Goal: Information Seeking & Learning: Check status

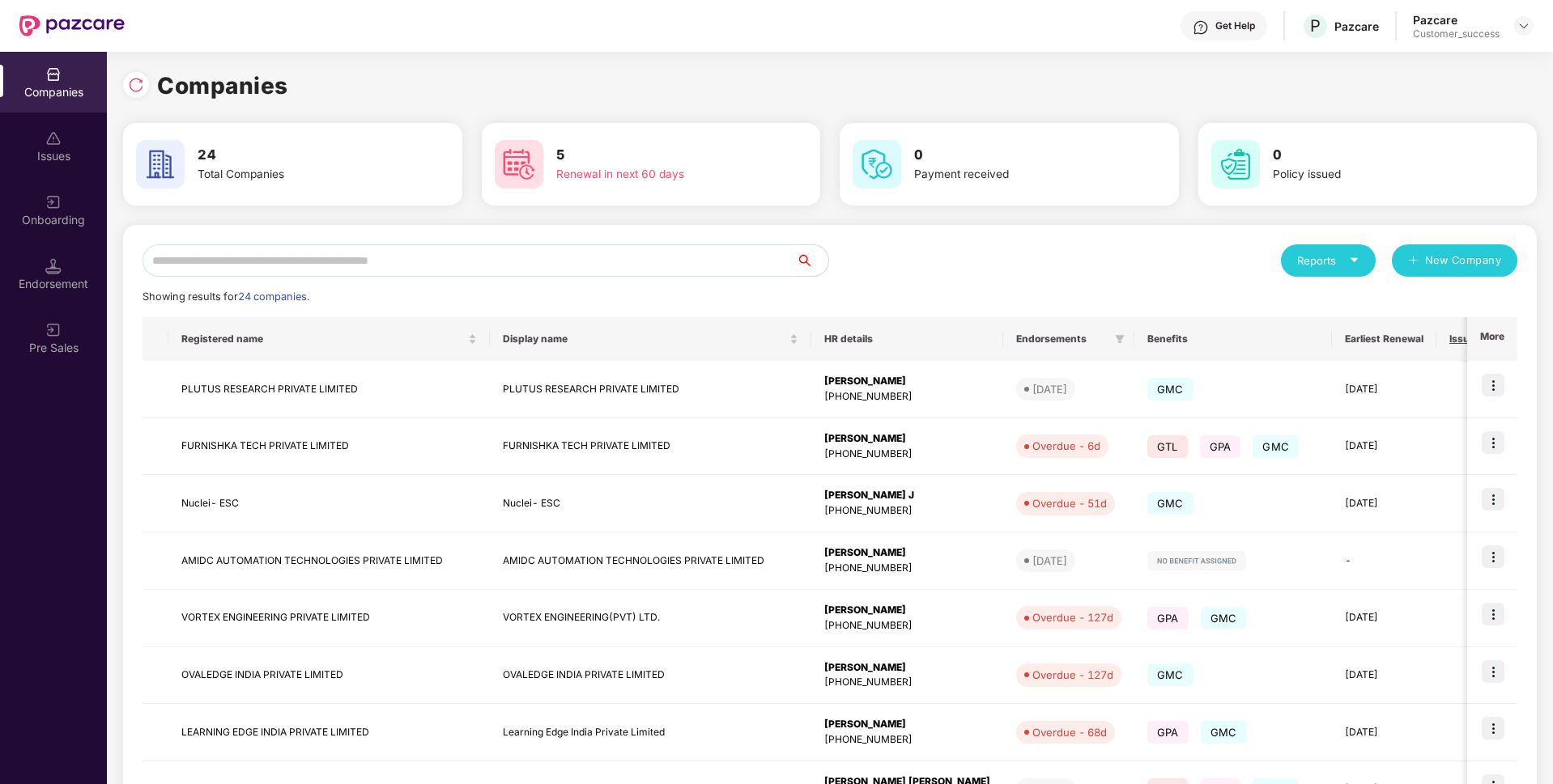
scroll to position [0, 2]
click at [419, 266] on input "text" at bounding box center [468, 261] width 654 height 33
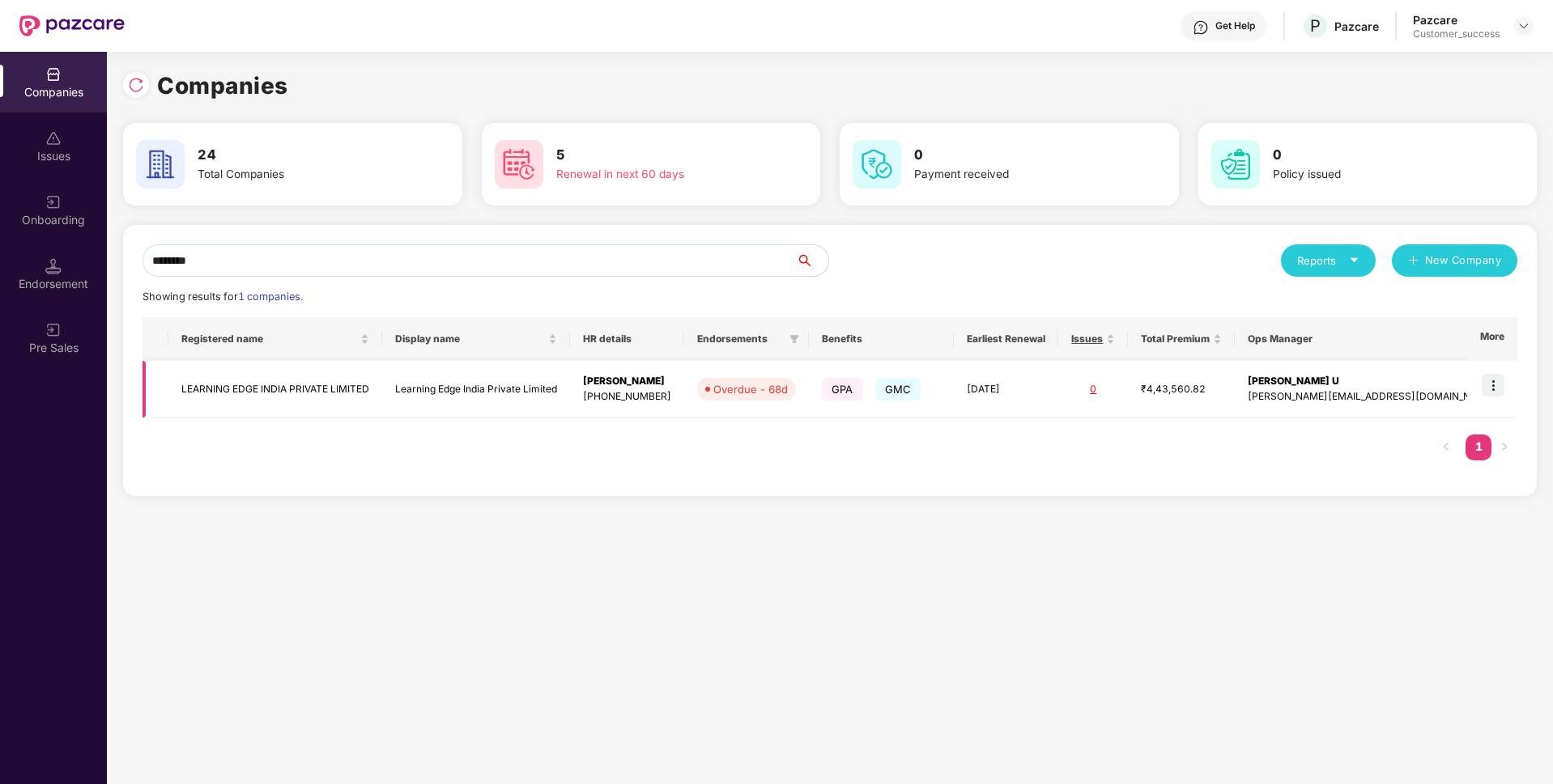
type input "********"
click at [1494, 379] on img at bounding box center [1493, 386] width 23 height 23
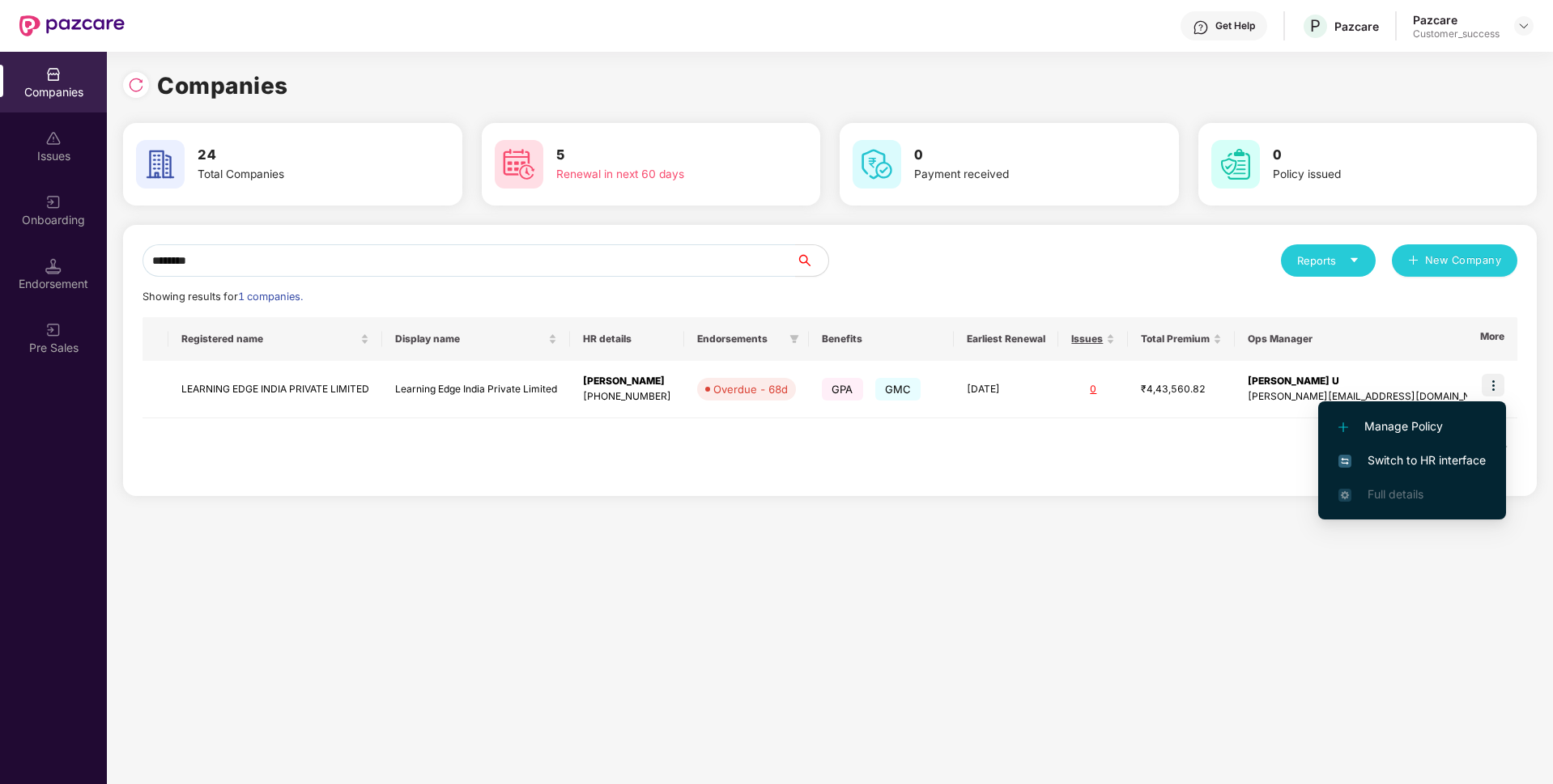
click at [1448, 454] on span "Switch to HR interface" at bounding box center [1411, 461] width 147 height 18
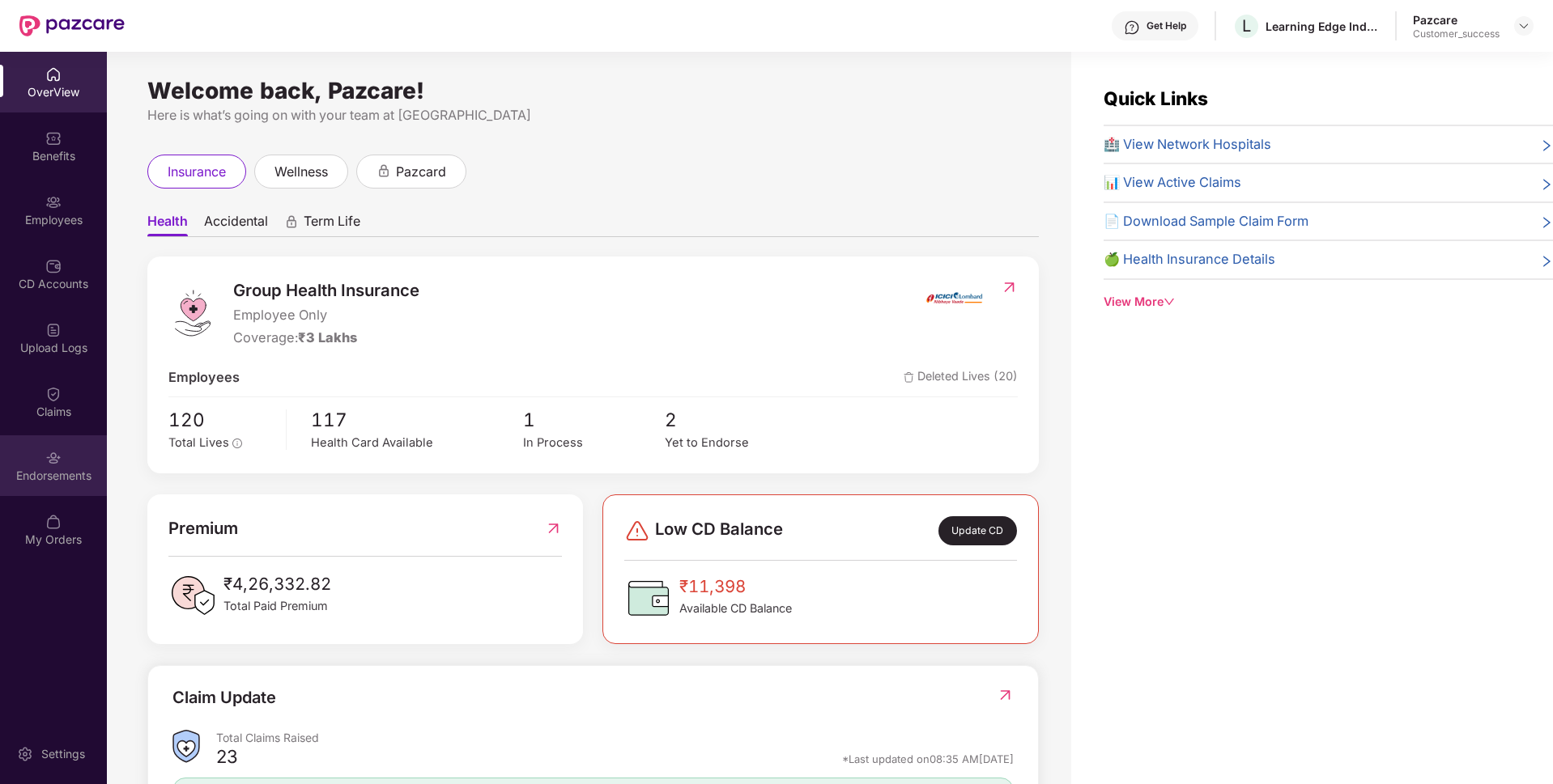
click at [0, 483] on div "Endorsements" at bounding box center [53, 475] width 107 height 16
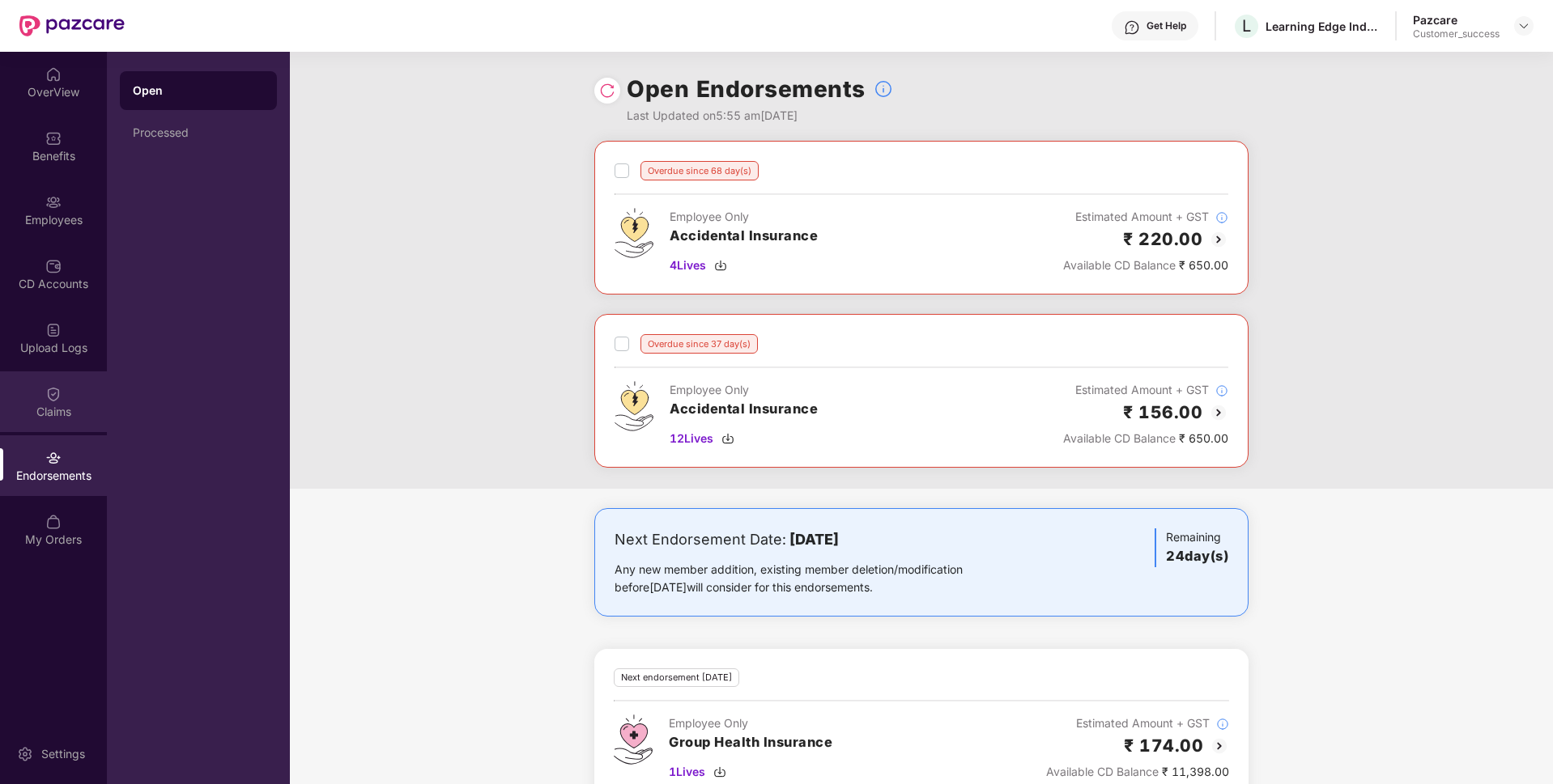
click at [30, 395] on div "Claims" at bounding box center [53, 401] width 107 height 60
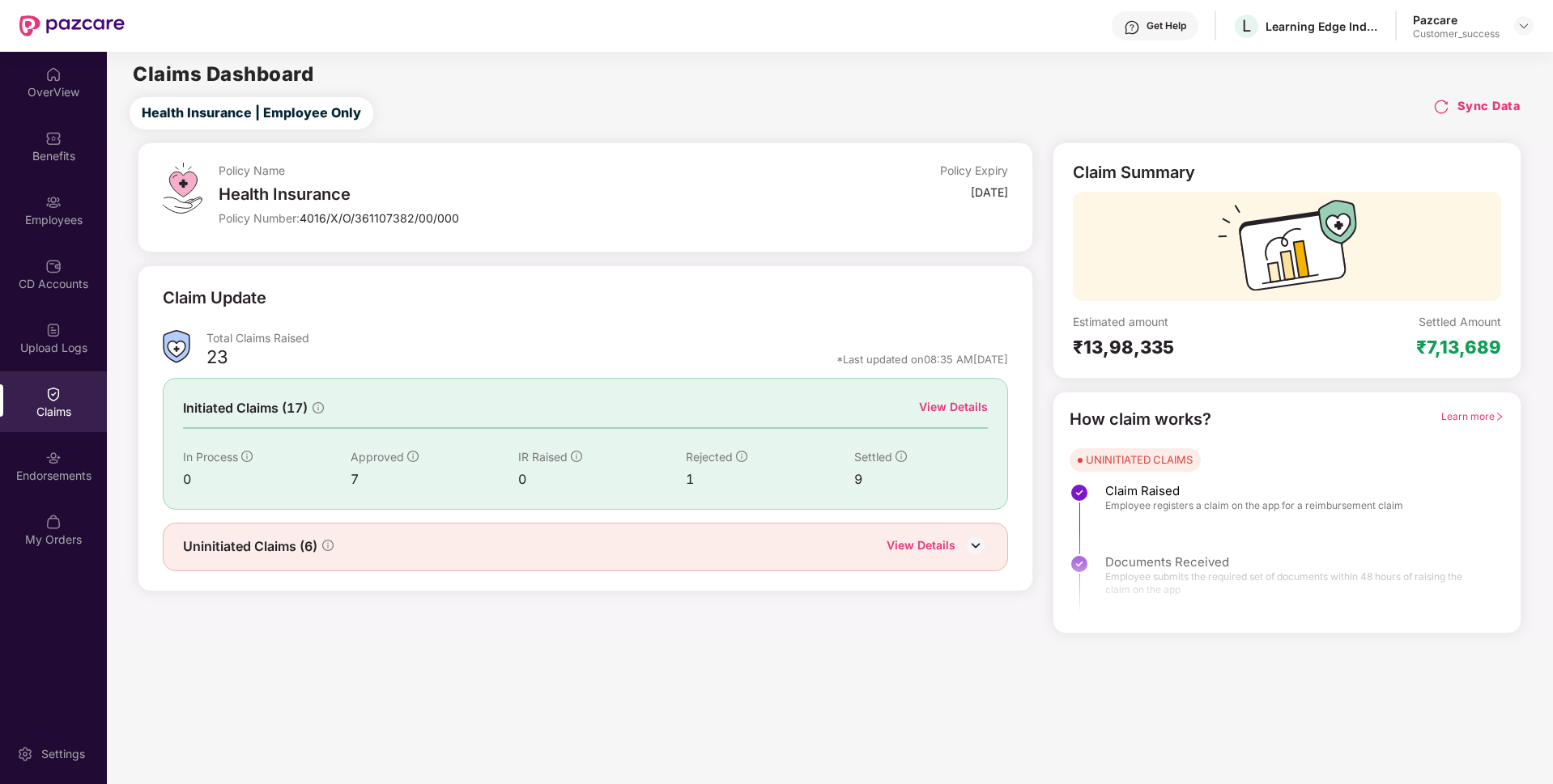
click at [948, 398] on div "View Details" at bounding box center [953, 407] width 69 height 18
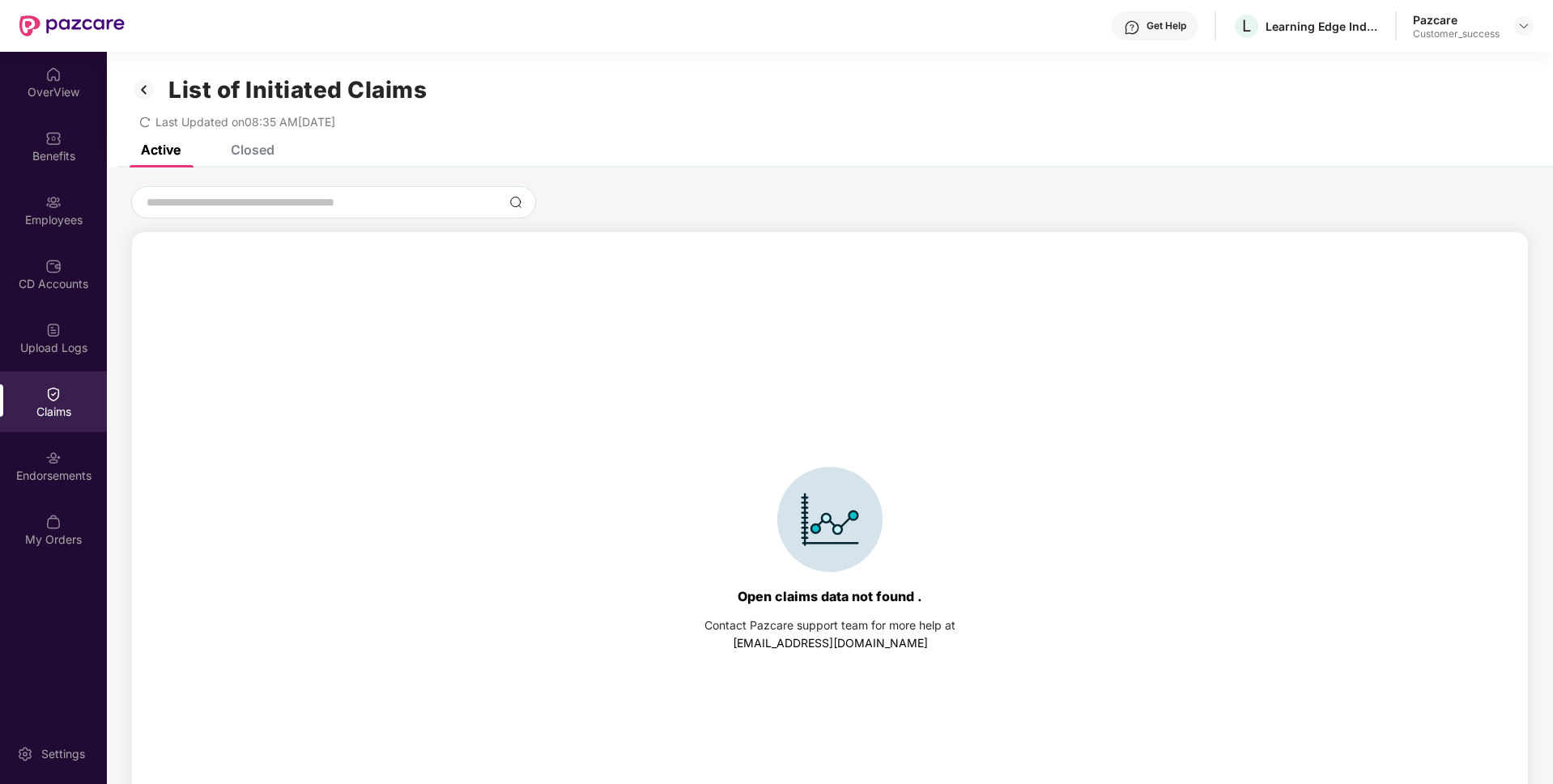
click at [252, 152] on div "Closed" at bounding box center [252, 150] width 44 height 16
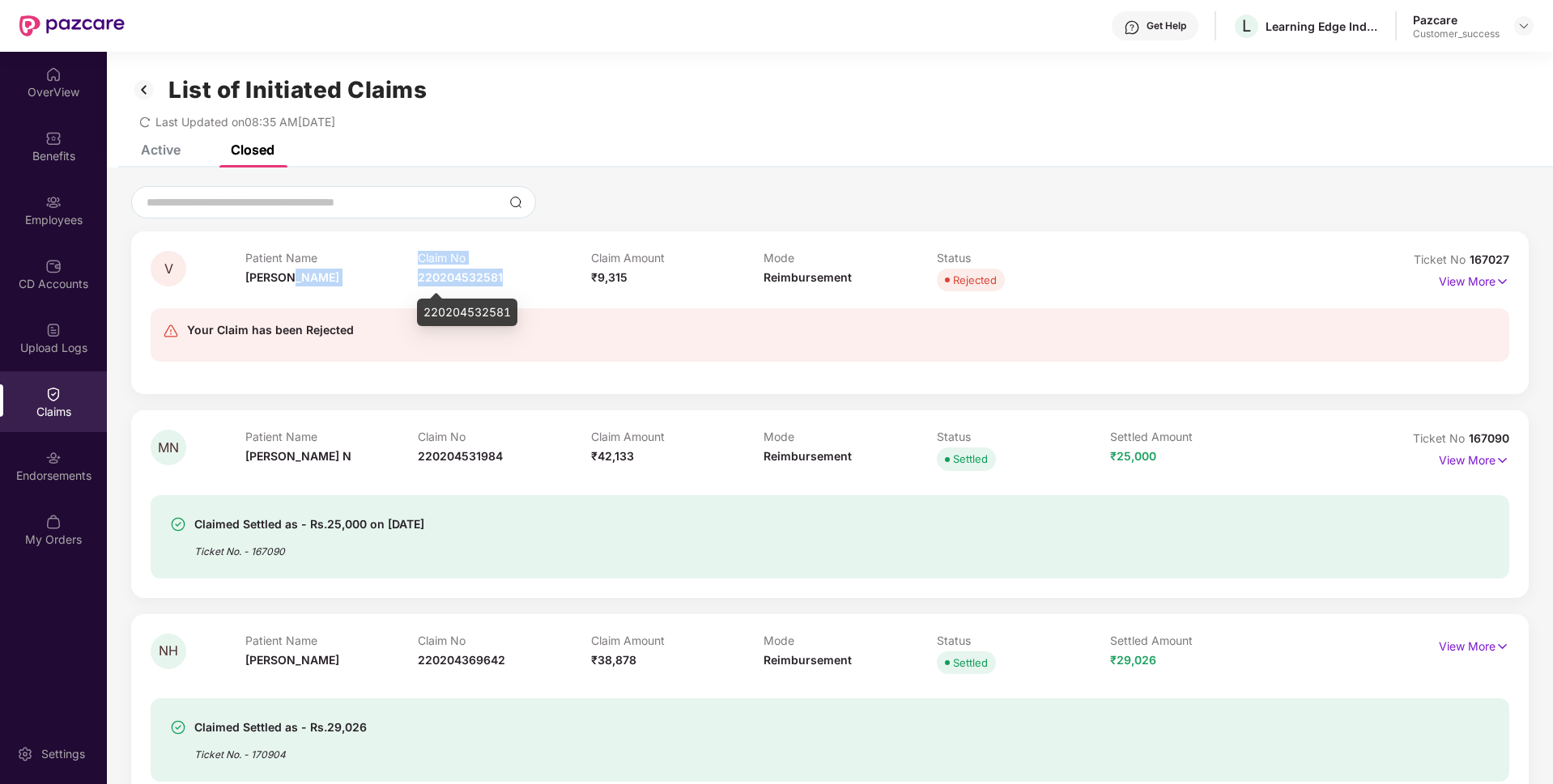
drag, startPoint x: 511, startPoint y: 284, endPoint x: 415, endPoint y: 280, distance: 96.1
click at [415, 280] on div "Patient Name [PERSON_NAME] Claim No 220204532581 Claim Amount ₹9,315 Mode Reimb…" at bounding box center [764, 273] width 1038 height 44
copy div "Claim No 220204532581"
click at [108, 158] on div "Active Closed" at bounding box center [829, 156] width 1445 height 23
drag, startPoint x: 1470, startPoint y: 259, endPoint x: 1513, endPoint y: 255, distance: 43.2
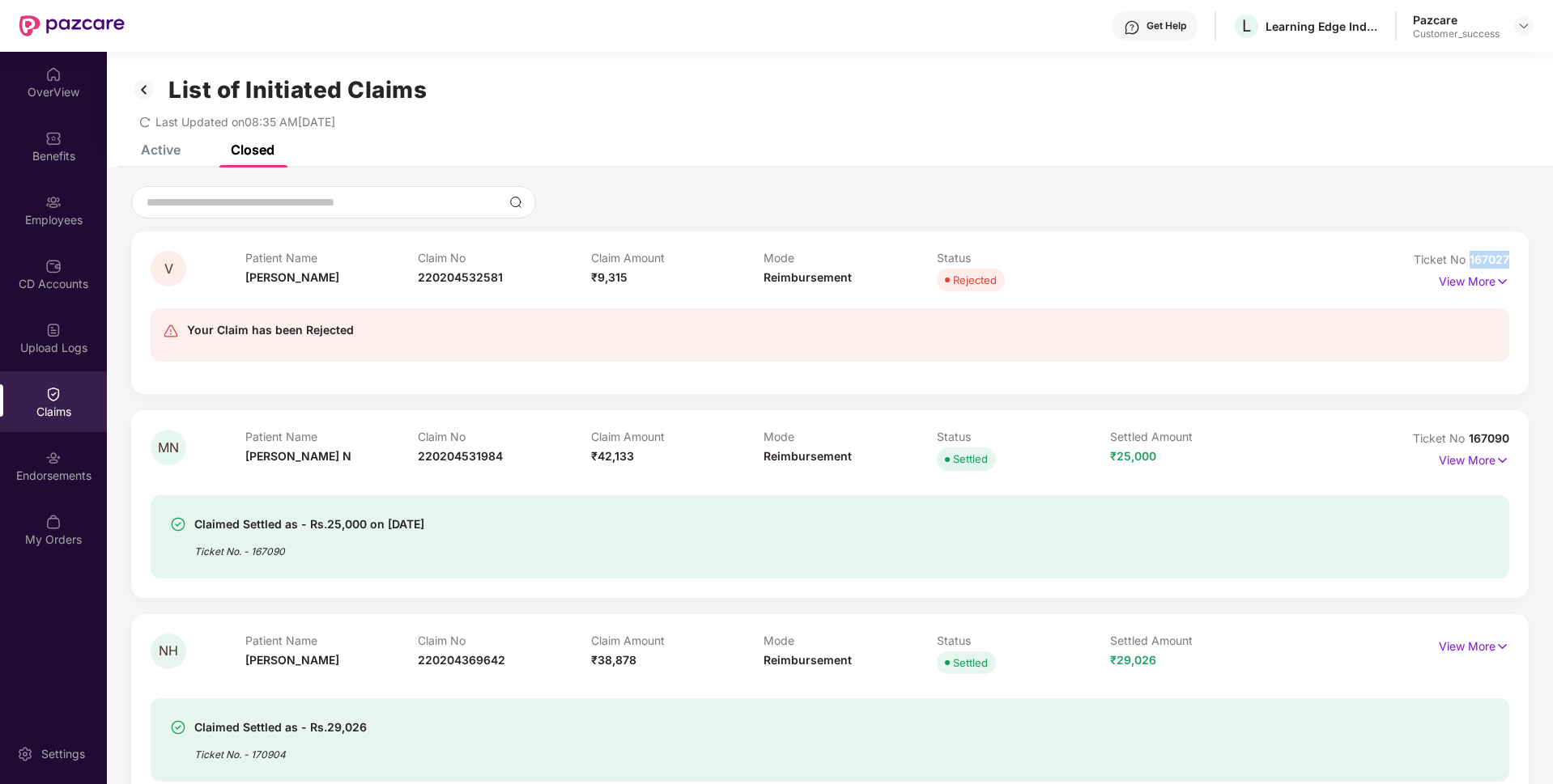
click at [1513, 255] on div "V Patient Name [PERSON_NAME] Claim No 220204532581 Claim Amount ₹9,315 Mode Rei…" at bounding box center [830, 313] width 1398 height 163
copy span "167027"
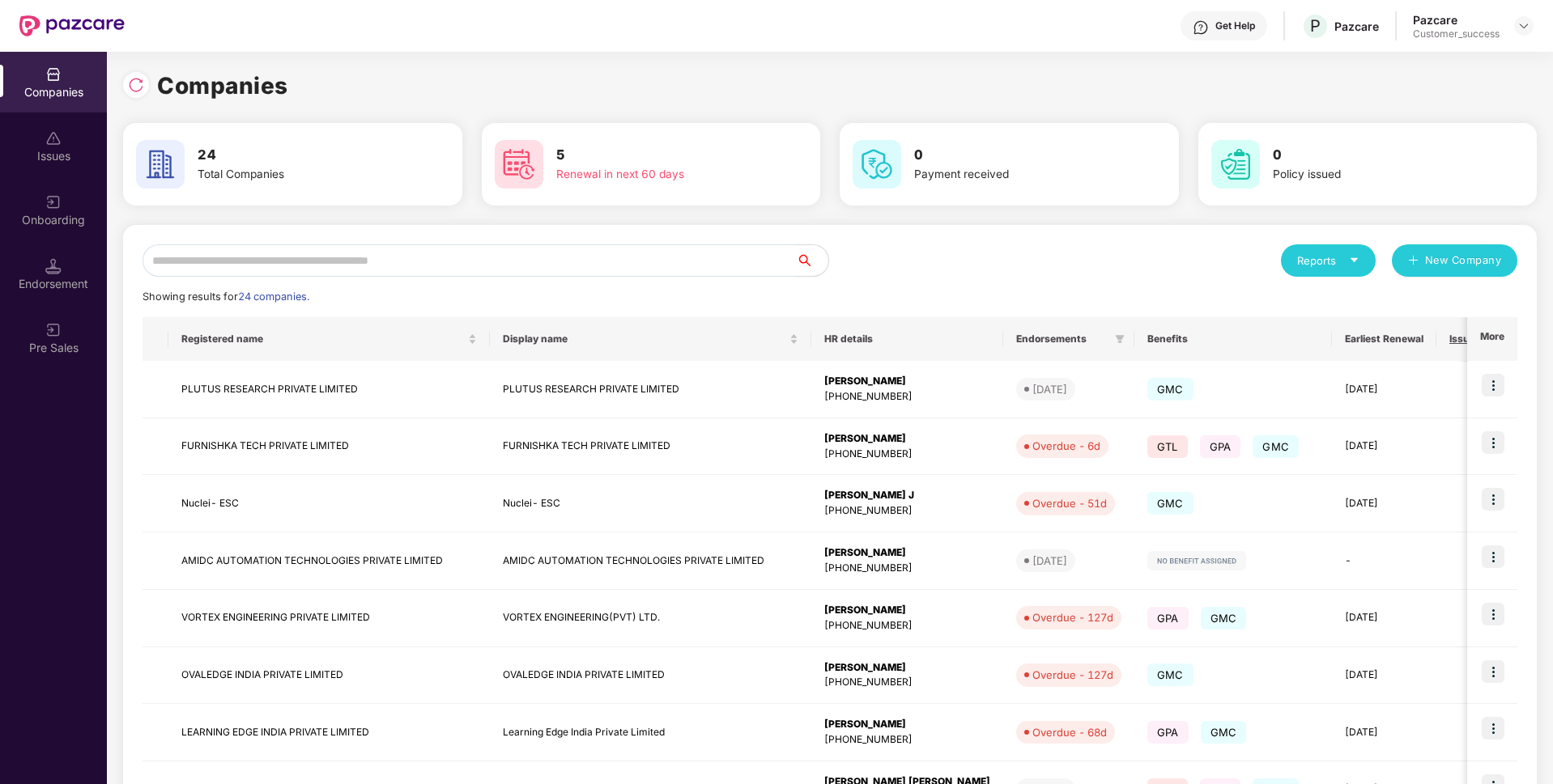
click at [478, 255] on input "text" at bounding box center [468, 261] width 654 height 33
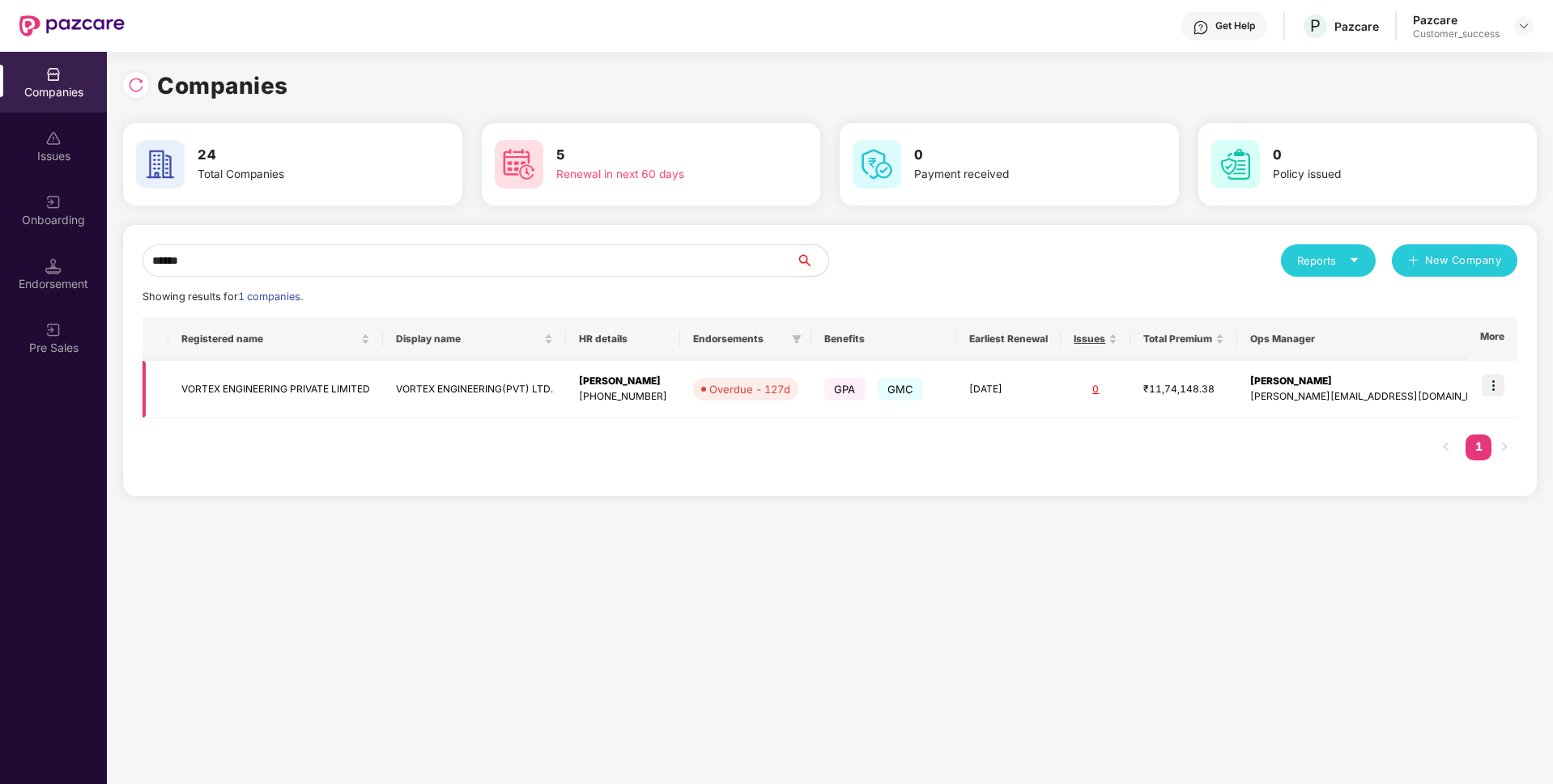
type input "******"
click at [1495, 385] on img at bounding box center [1493, 386] width 23 height 23
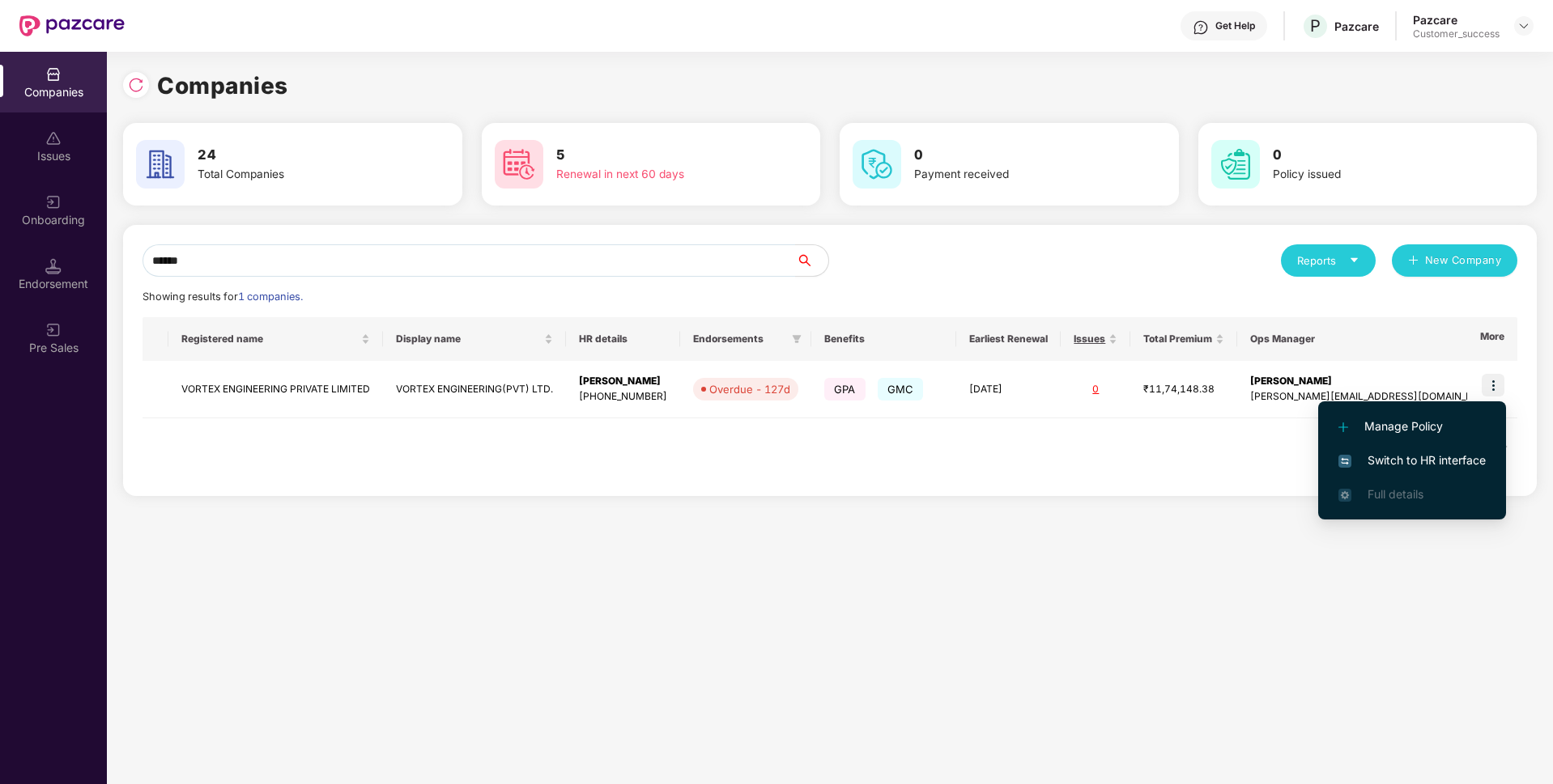
click at [1417, 456] on span "Switch to HR interface" at bounding box center [1411, 461] width 147 height 18
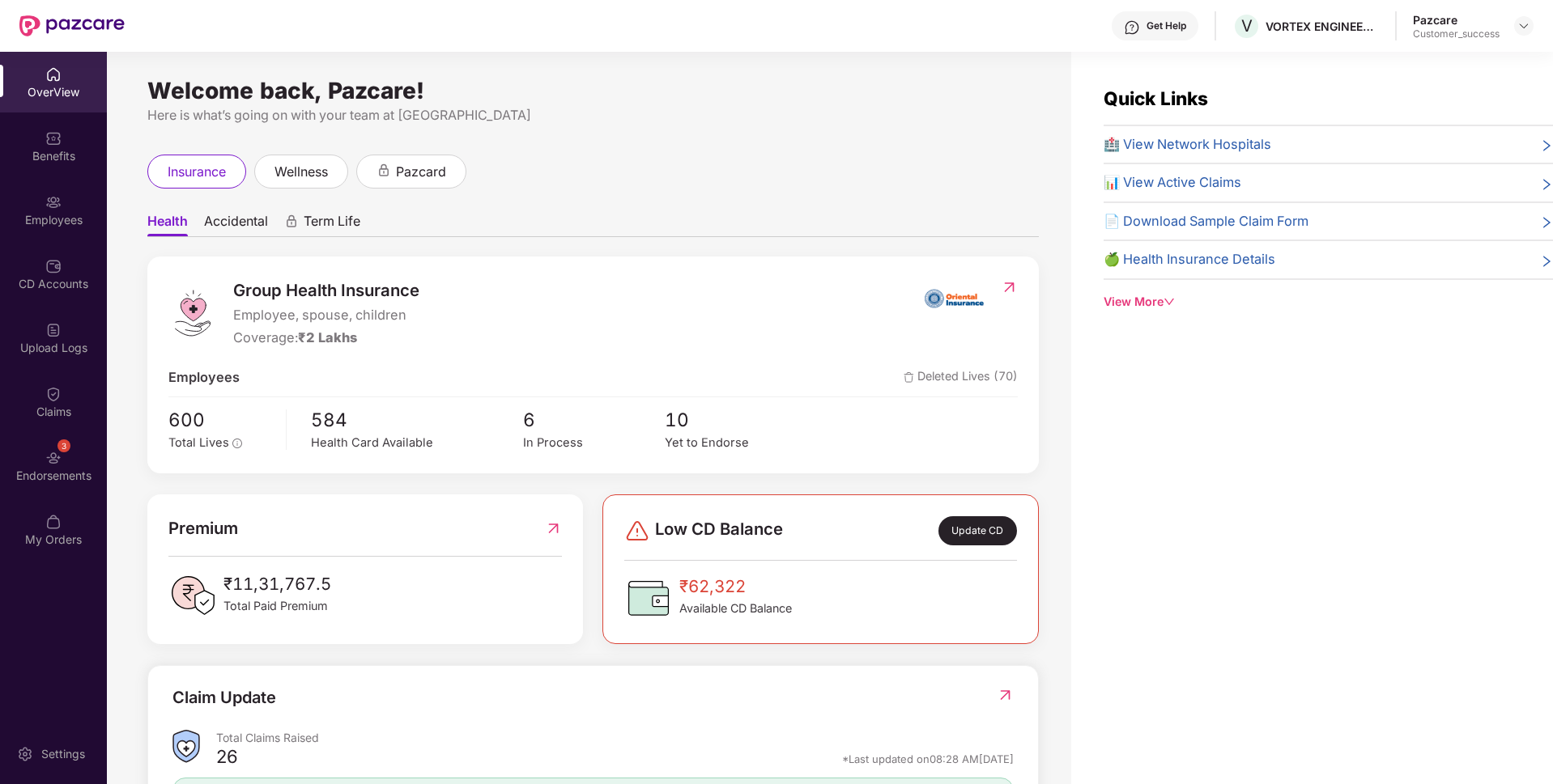
click at [0, 474] on div "Endorsements" at bounding box center [53, 475] width 107 height 16
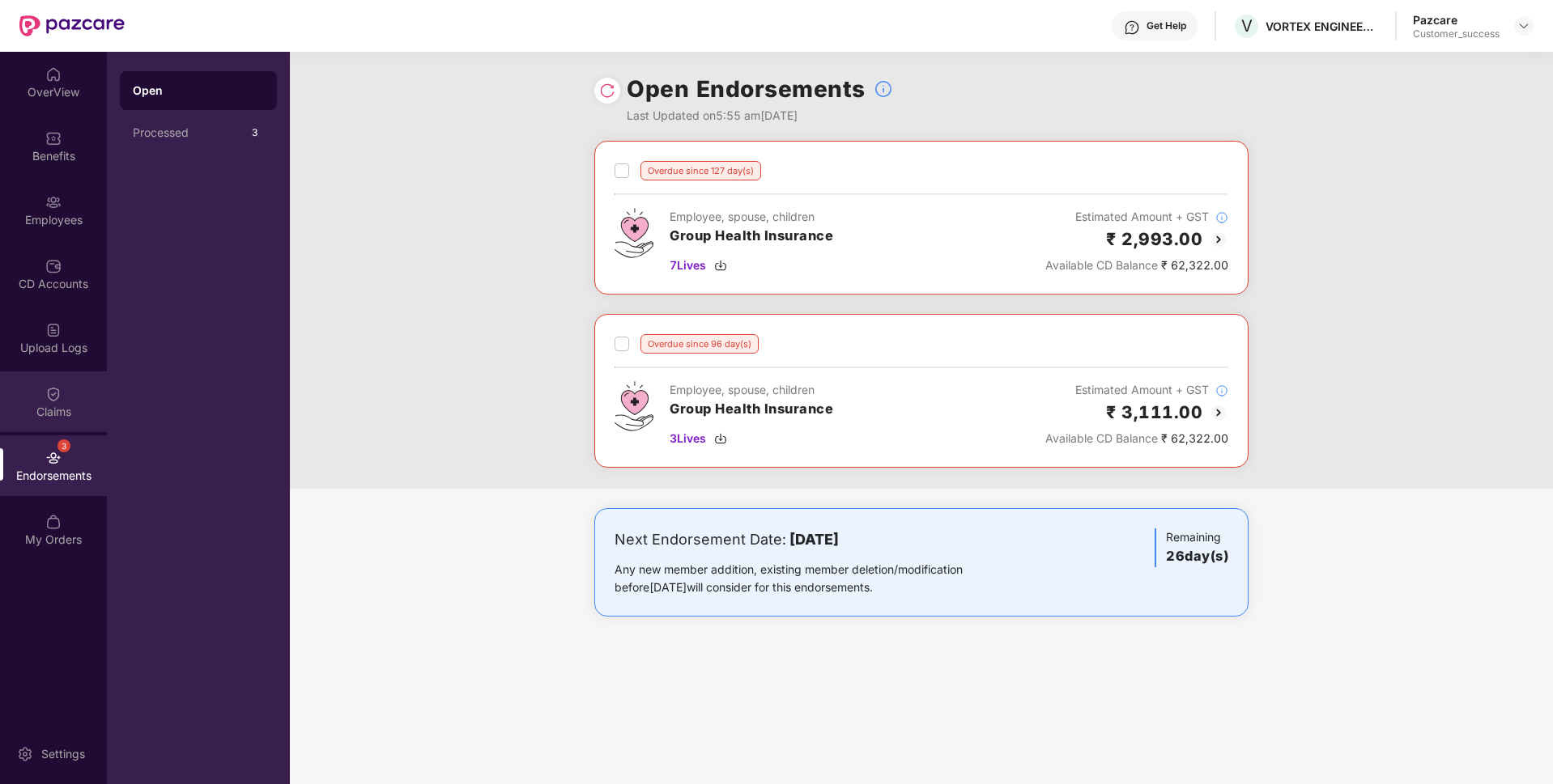
click at [6, 424] on div "Claims" at bounding box center [53, 401] width 107 height 60
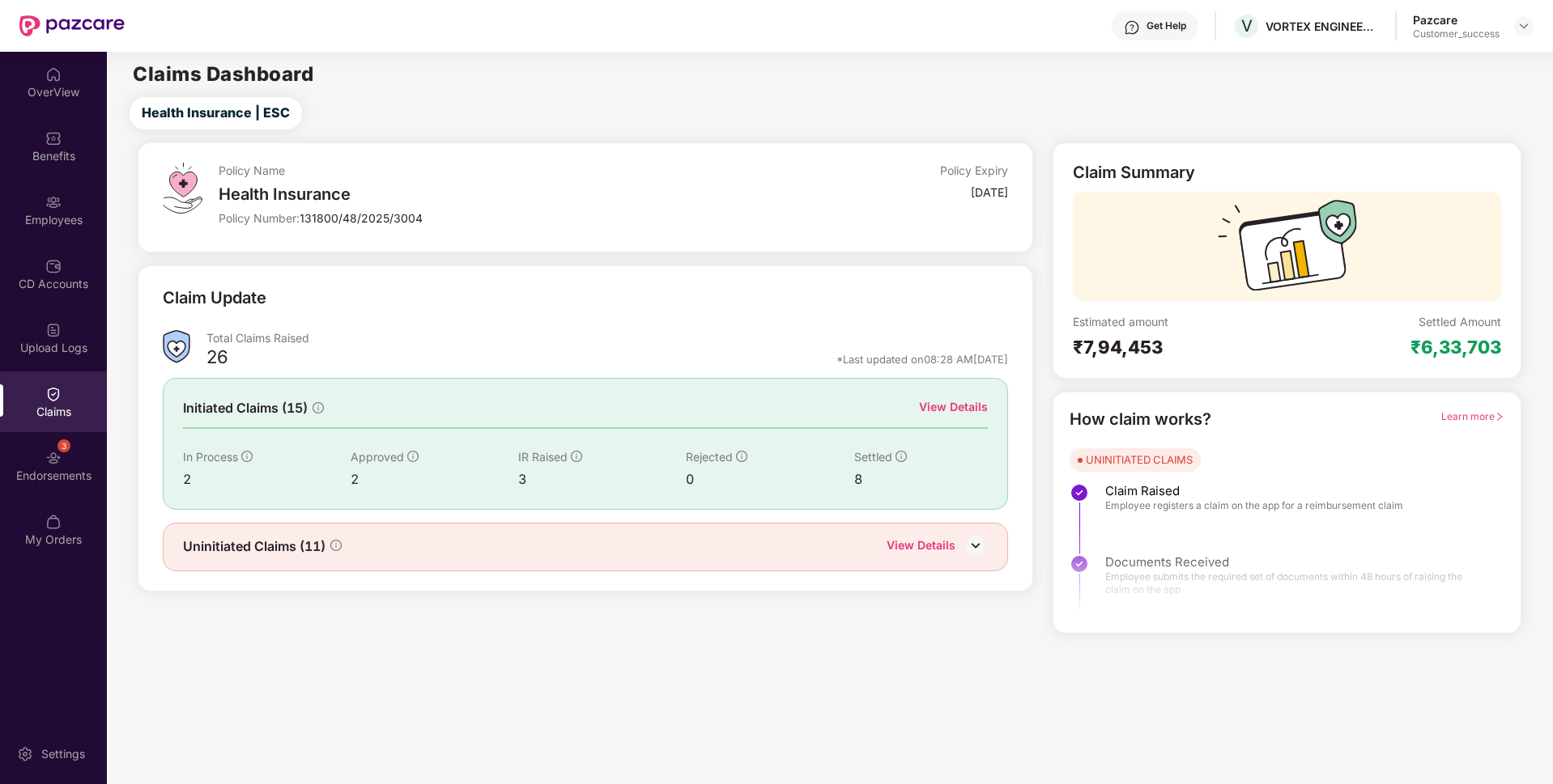
click at [979, 406] on div "View Details" at bounding box center [953, 407] width 69 height 18
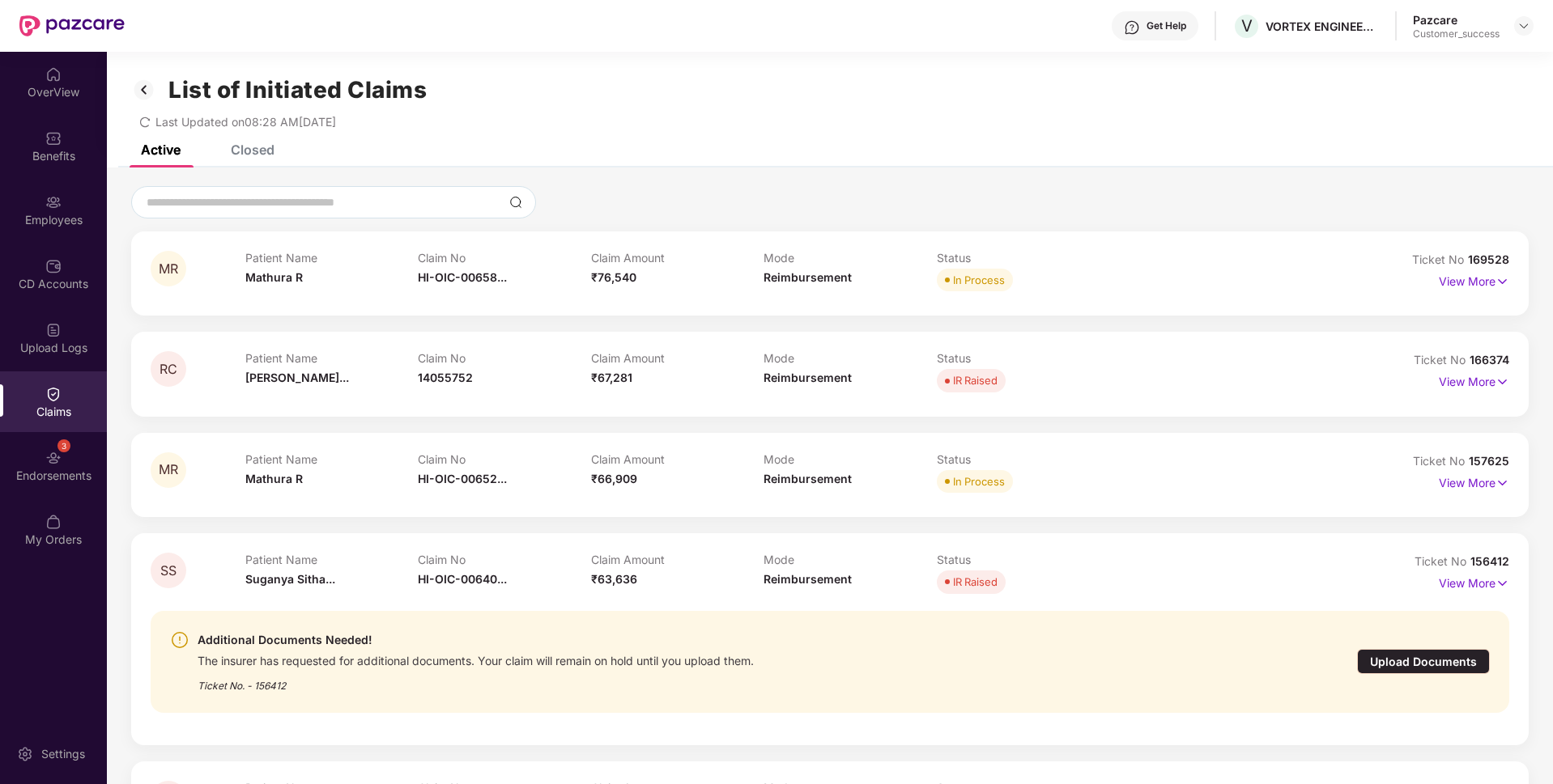
click at [260, 154] on div "Closed" at bounding box center [252, 150] width 44 height 16
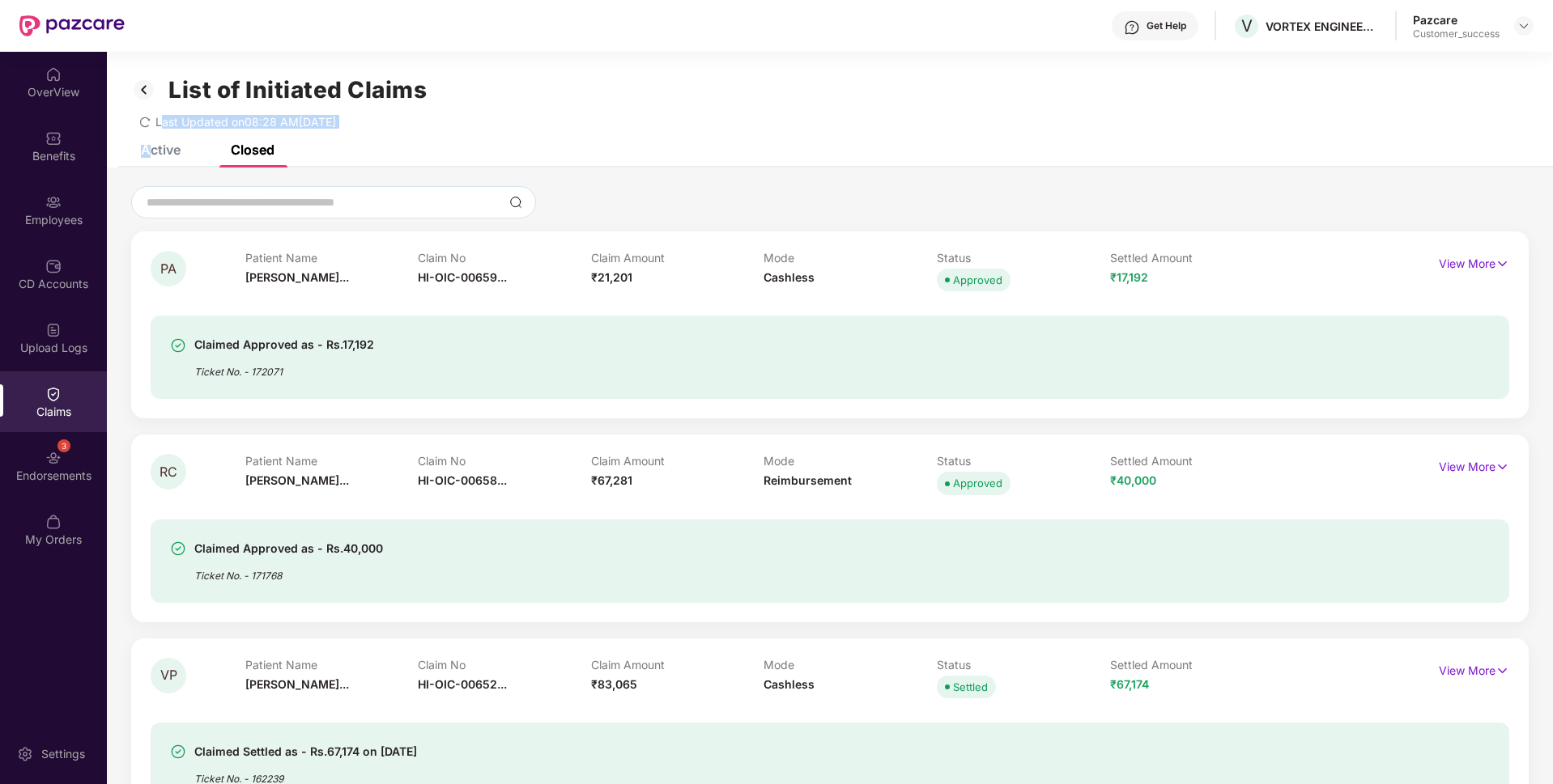
drag, startPoint x: 164, startPoint y: 136, endPoint x: 148, endPoint y: 147, distance: 19.4
click at [155, 146] on div "Active" at bounding box center [160, 150] width 39 height 16
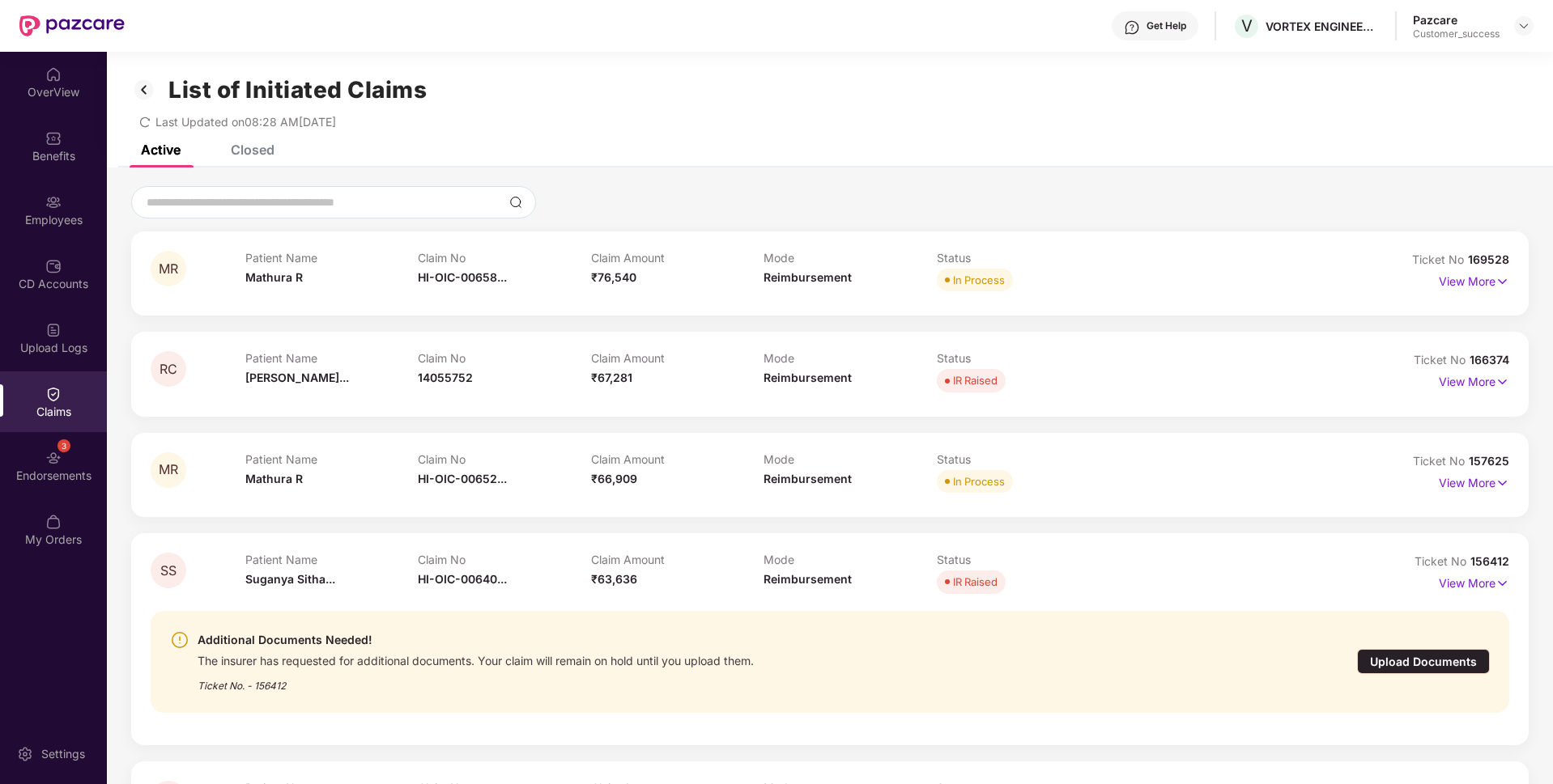
scroll to position [78, 0]
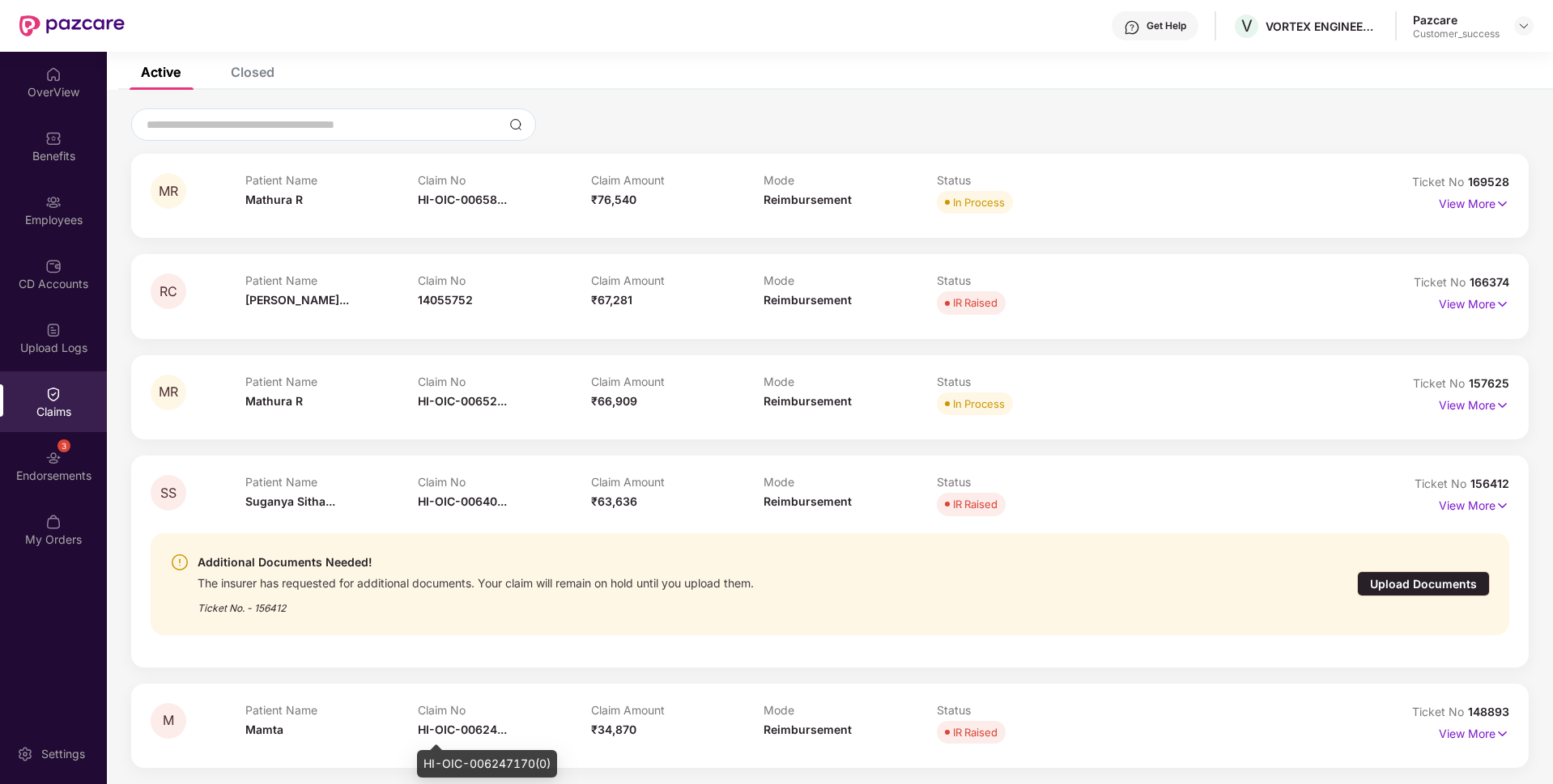
click at [432, 766] on div "HI-OIC-006247170(0)" at bounding box center [487, 764] width 140 height 28
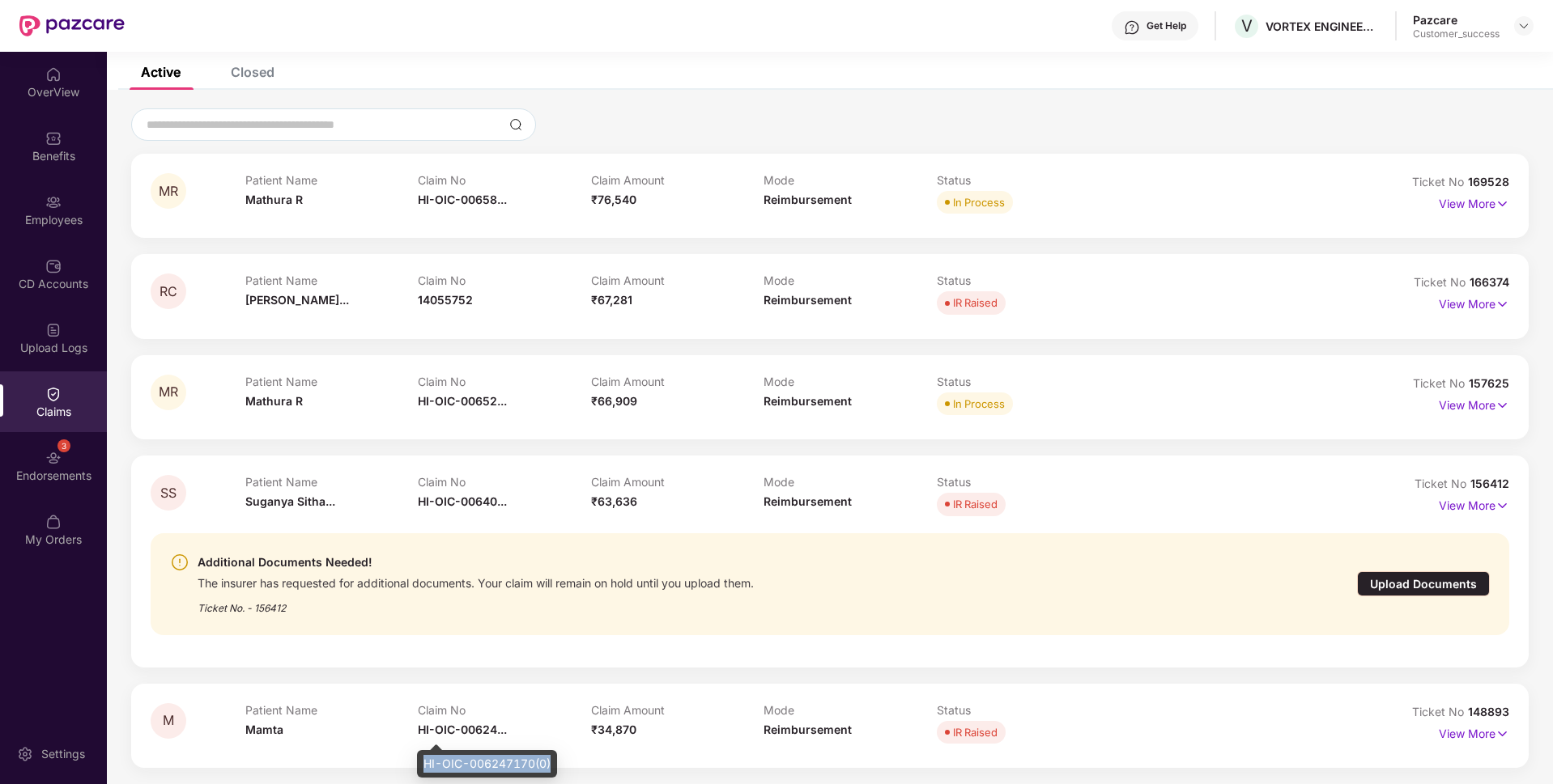
click at [432, 766] on div "HI-OIC-006247170(0)" at bounding box center [487, 764] width 140 height 28
copy div "HI-OIC-006247170(0)"
click at [420, 530] on div "HI-OIC-006404587(0)" at bounding box center [487, 536] width 140 height 28
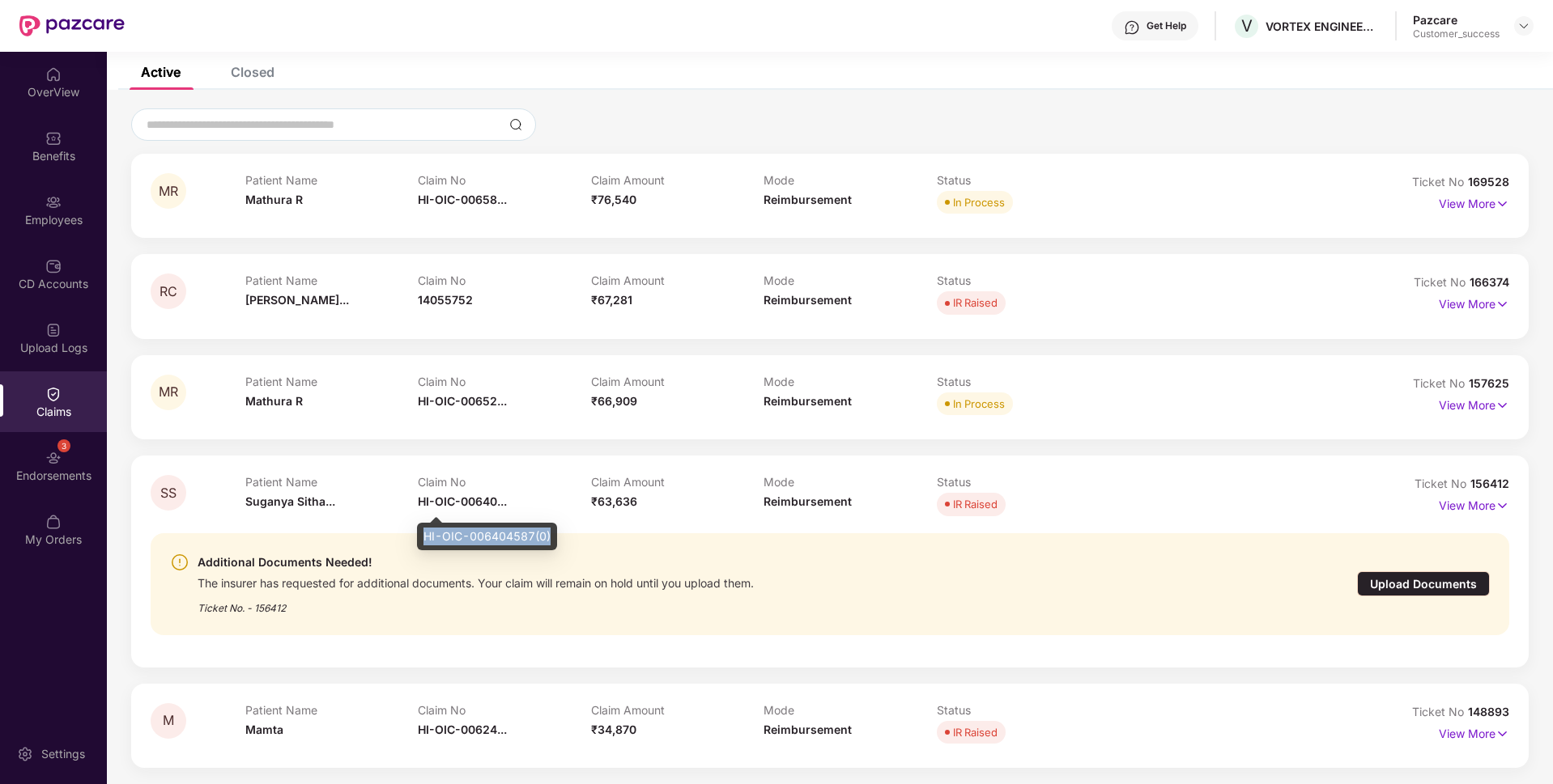
click at [420, 530] on div "HI-OIC-006404587(0)" at bounding box center [487, 536] width 140 height 28
copy div "HI-OIC-006404587(0)"
click at [430, 432] on div "HI-OIC-006523573(0)" at bounding box center [487, 435] width 140 height 28
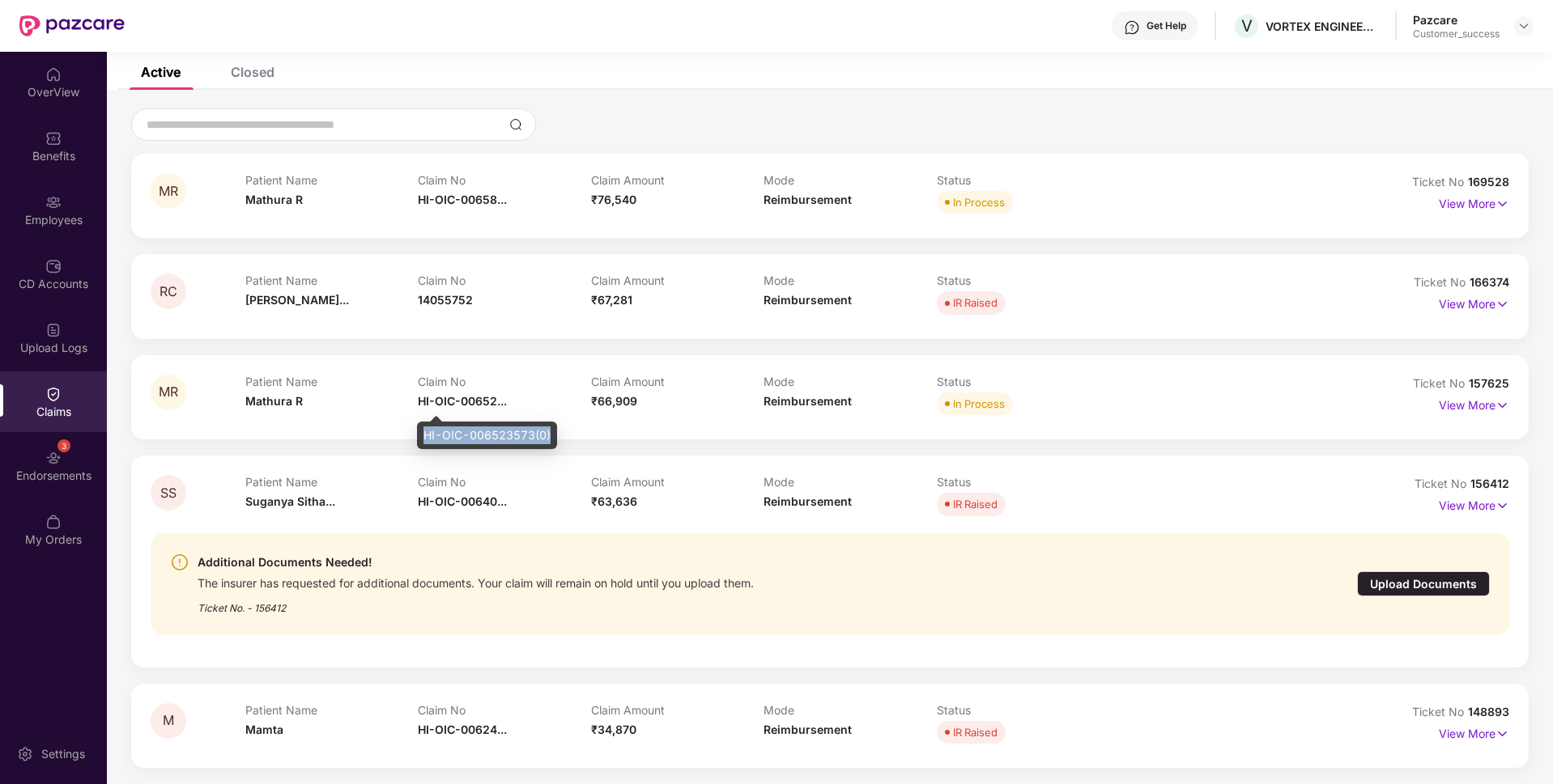
click at [430, 432] on div "HI-OIC-006523573(0)" at bounding box center [487, 435] width 140 height 28
copy div "HI-OIC-006523573(0)"
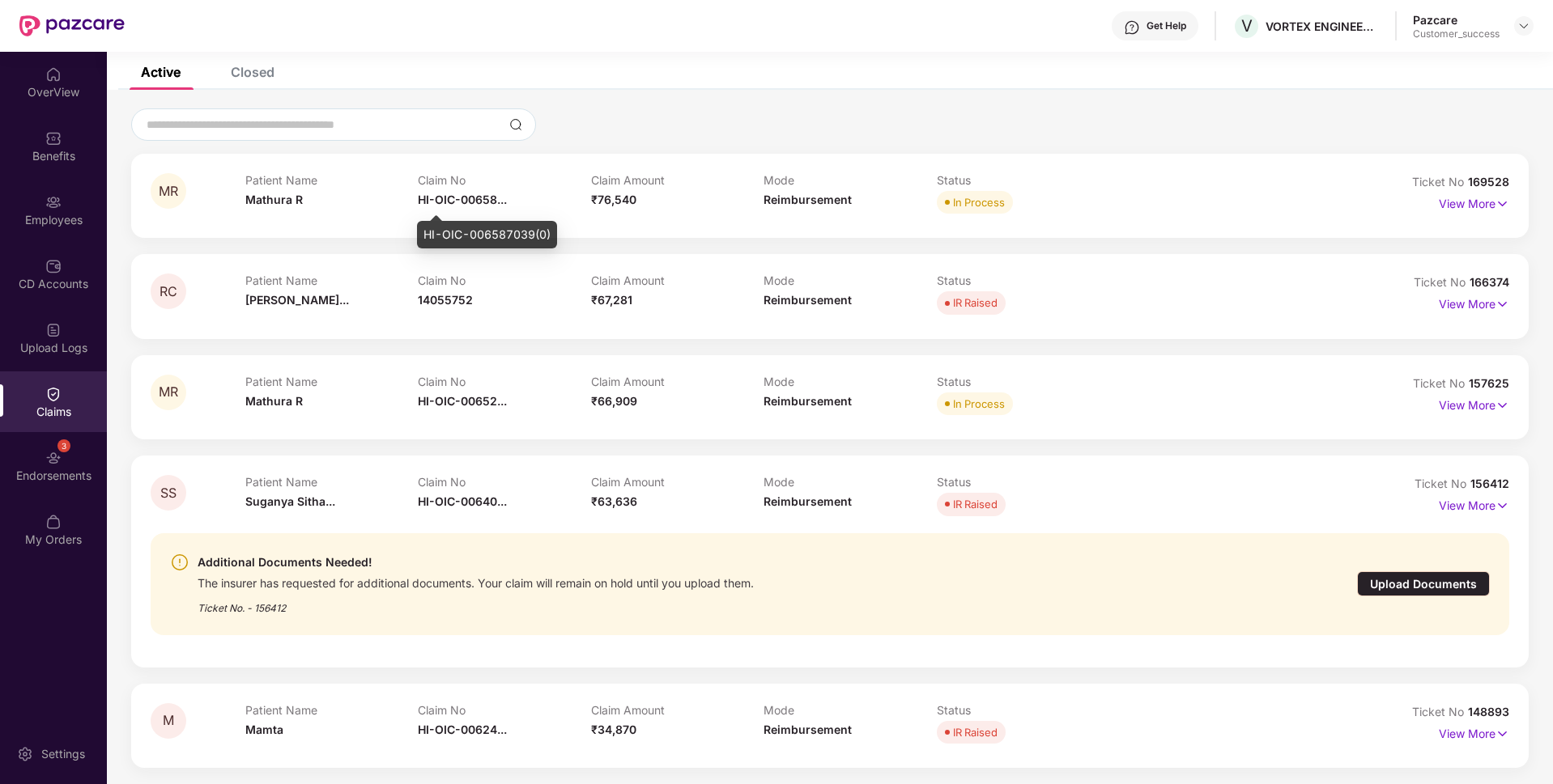
click at [463, 232] on div "HI-OIC-006587039(0)" at bounding box center [487, 234] width 140 height 28
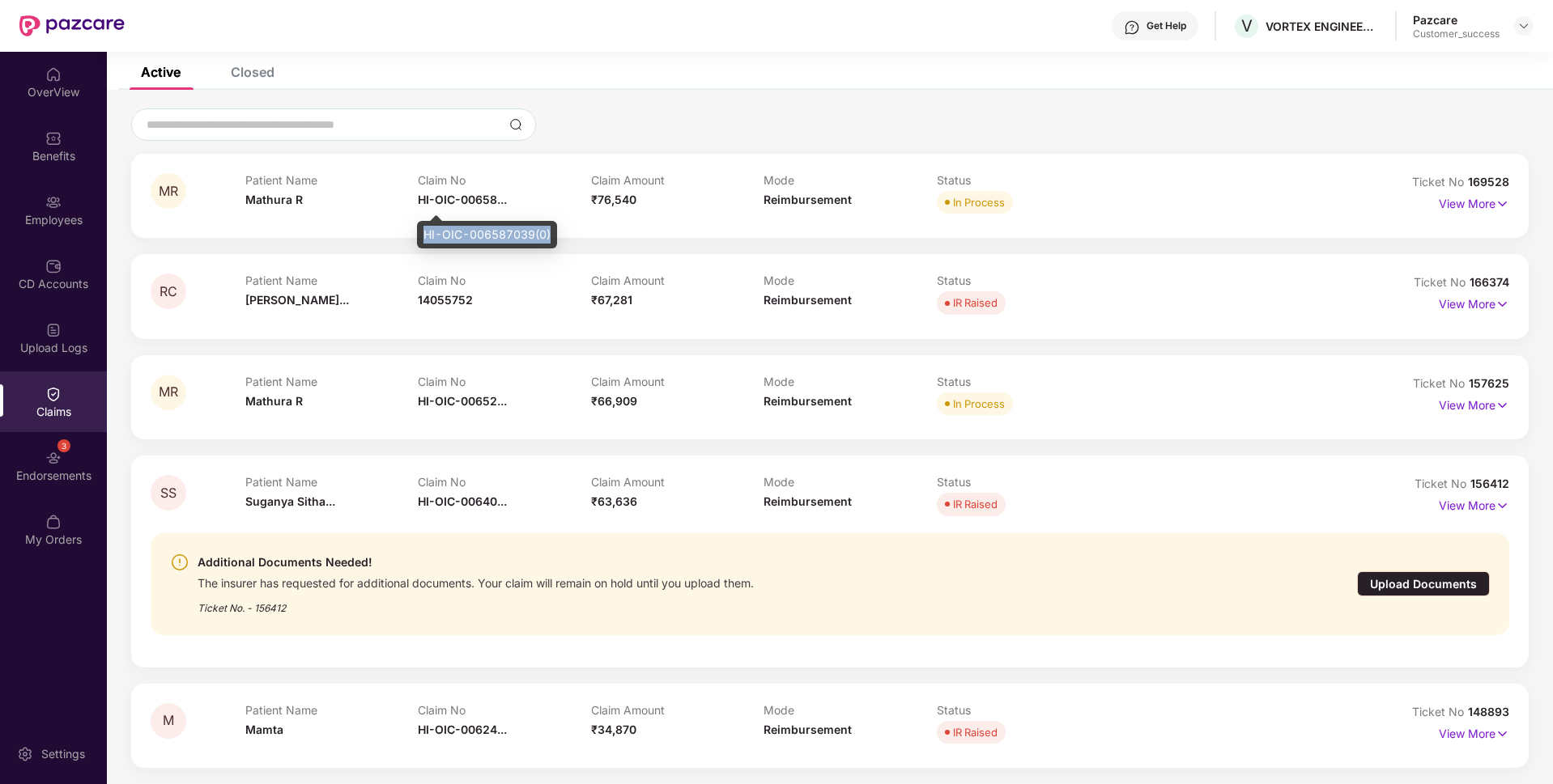
copy div "HI-OIC-006587039(0)"
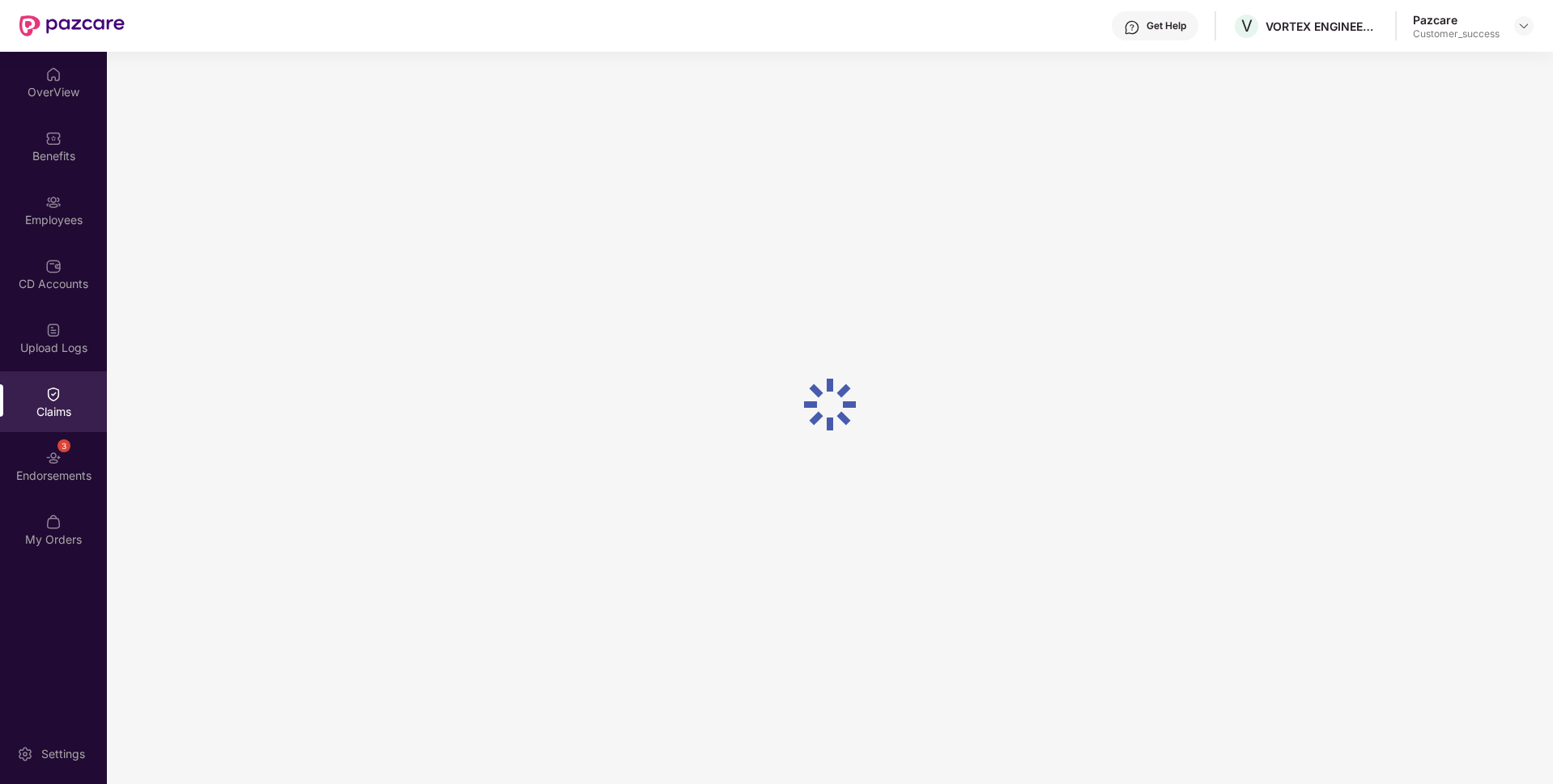
scroll to position [28, 0]
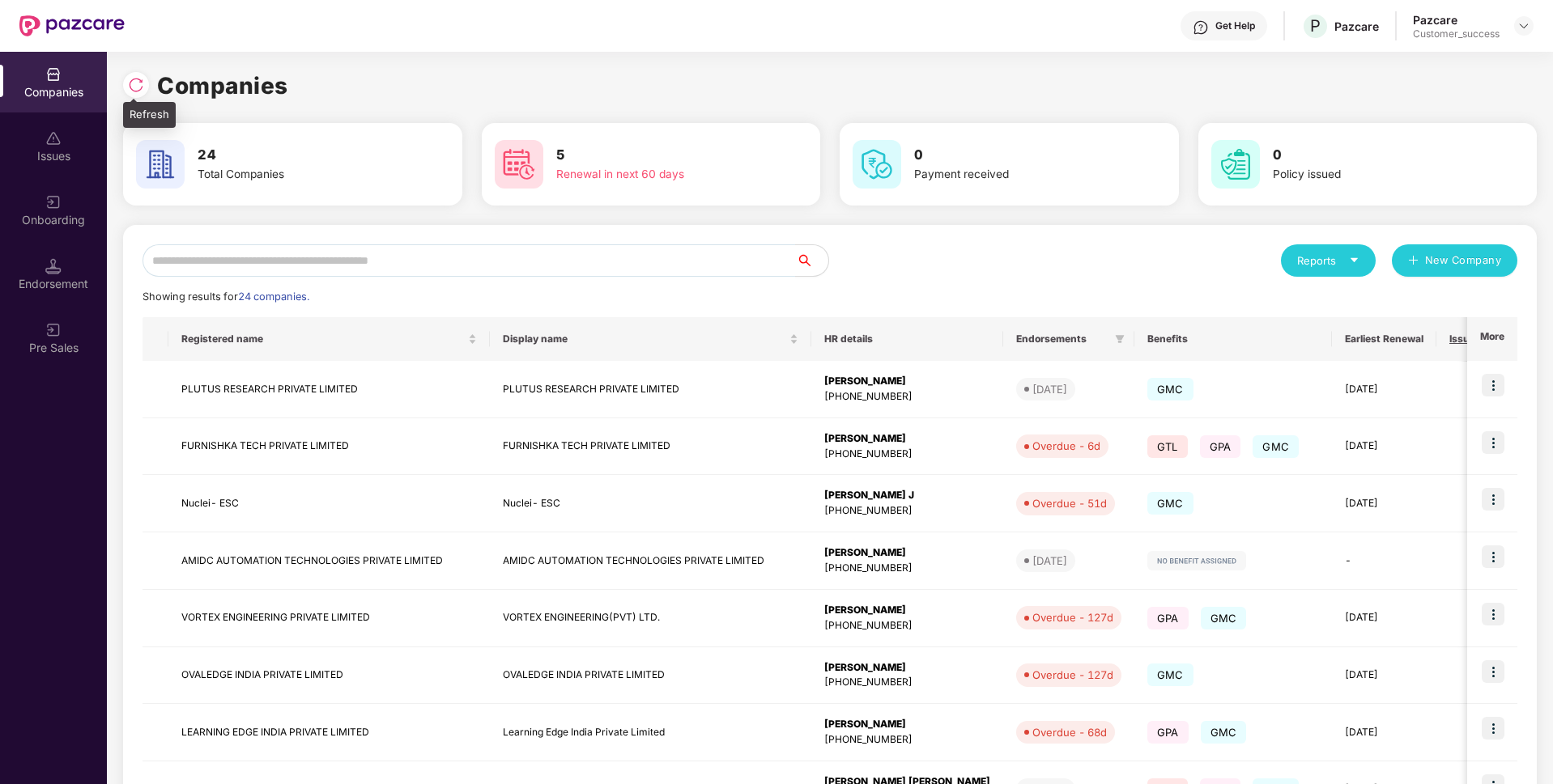
click at [135, 83] on img at bounding box center [135, 84] width 16 height 16
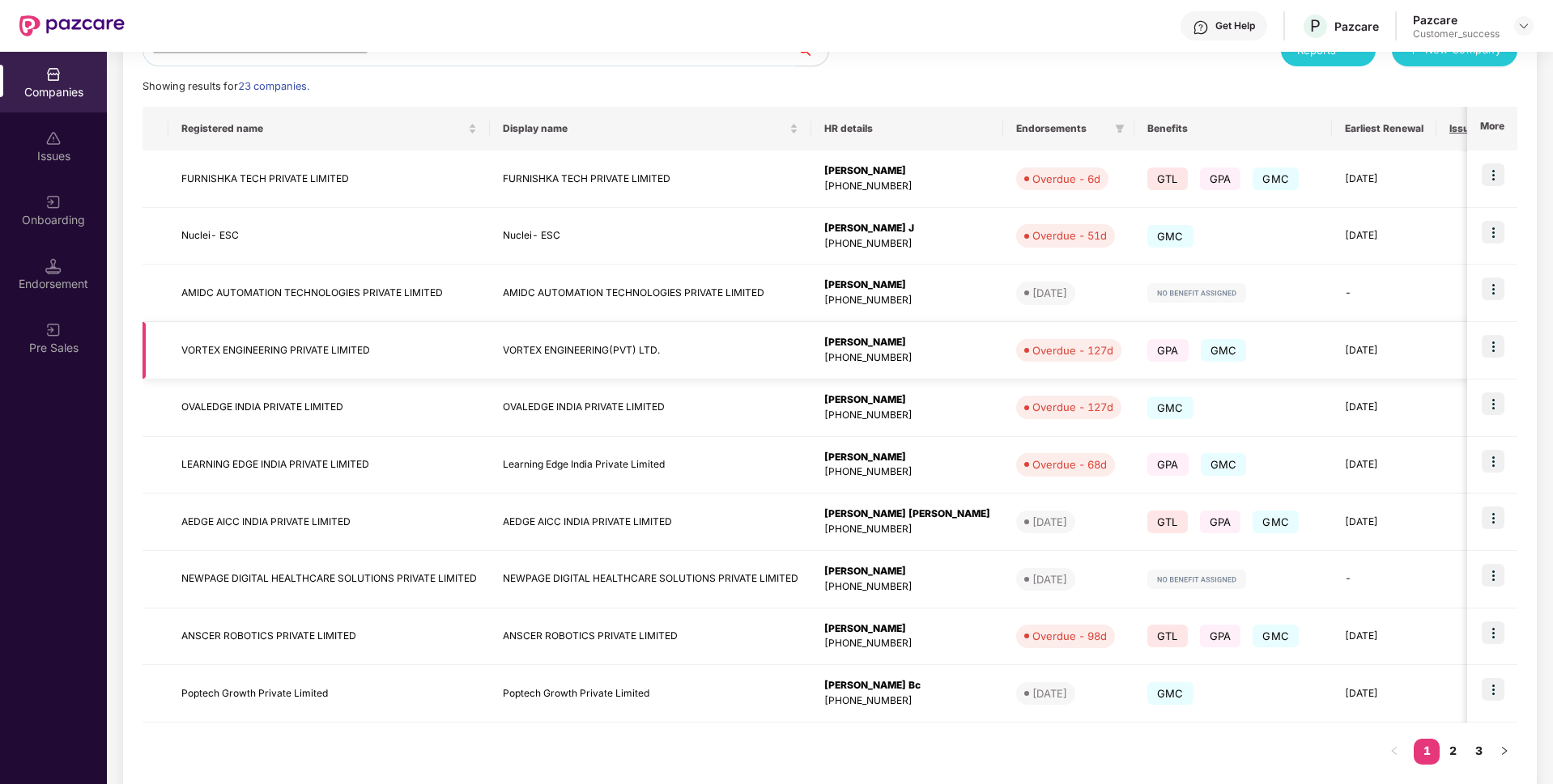
scroll to position [240, 0]
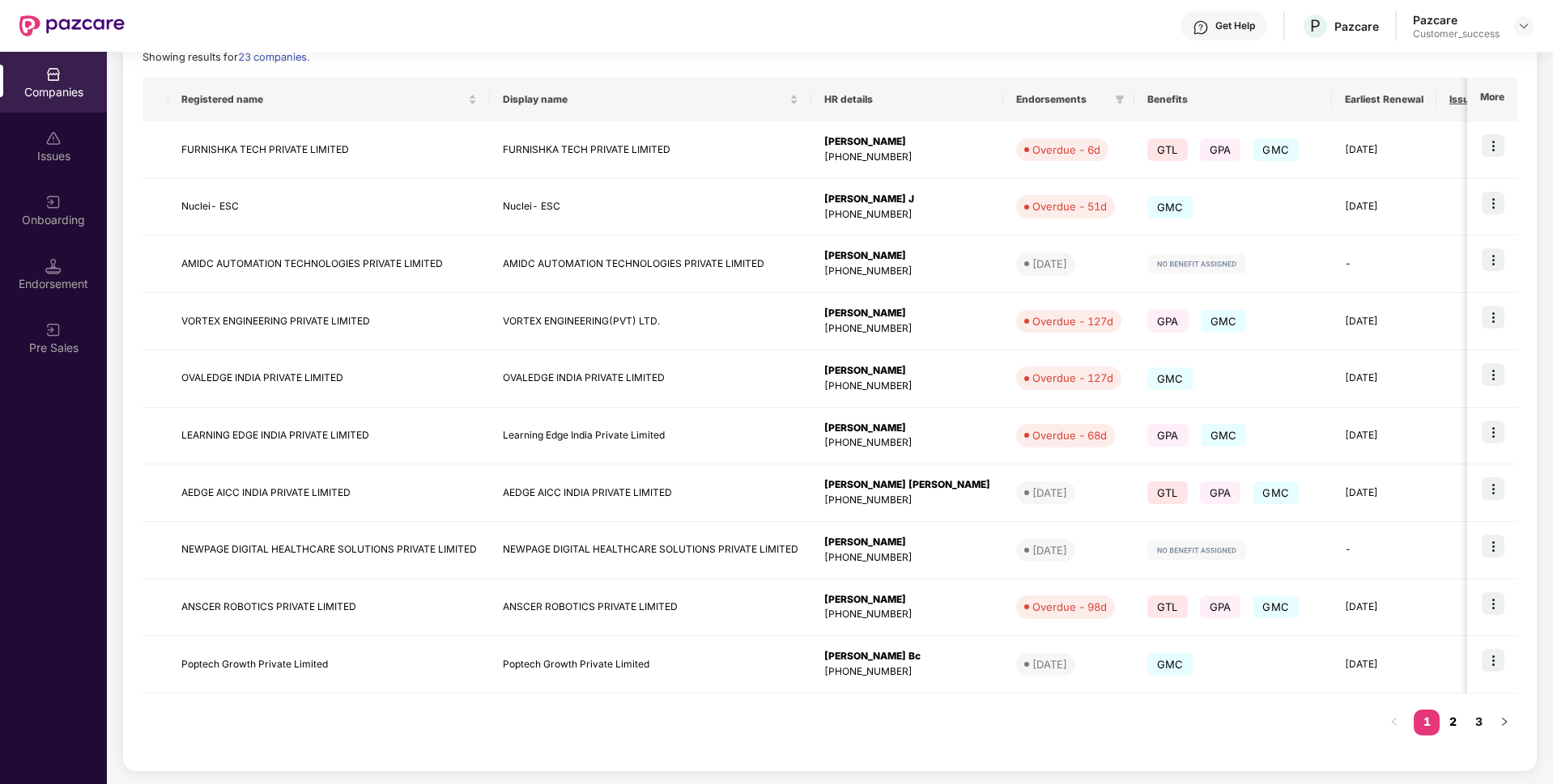
click at [1457, 715] on link "2" at bounding box center [1452, 722] width 26 height 24
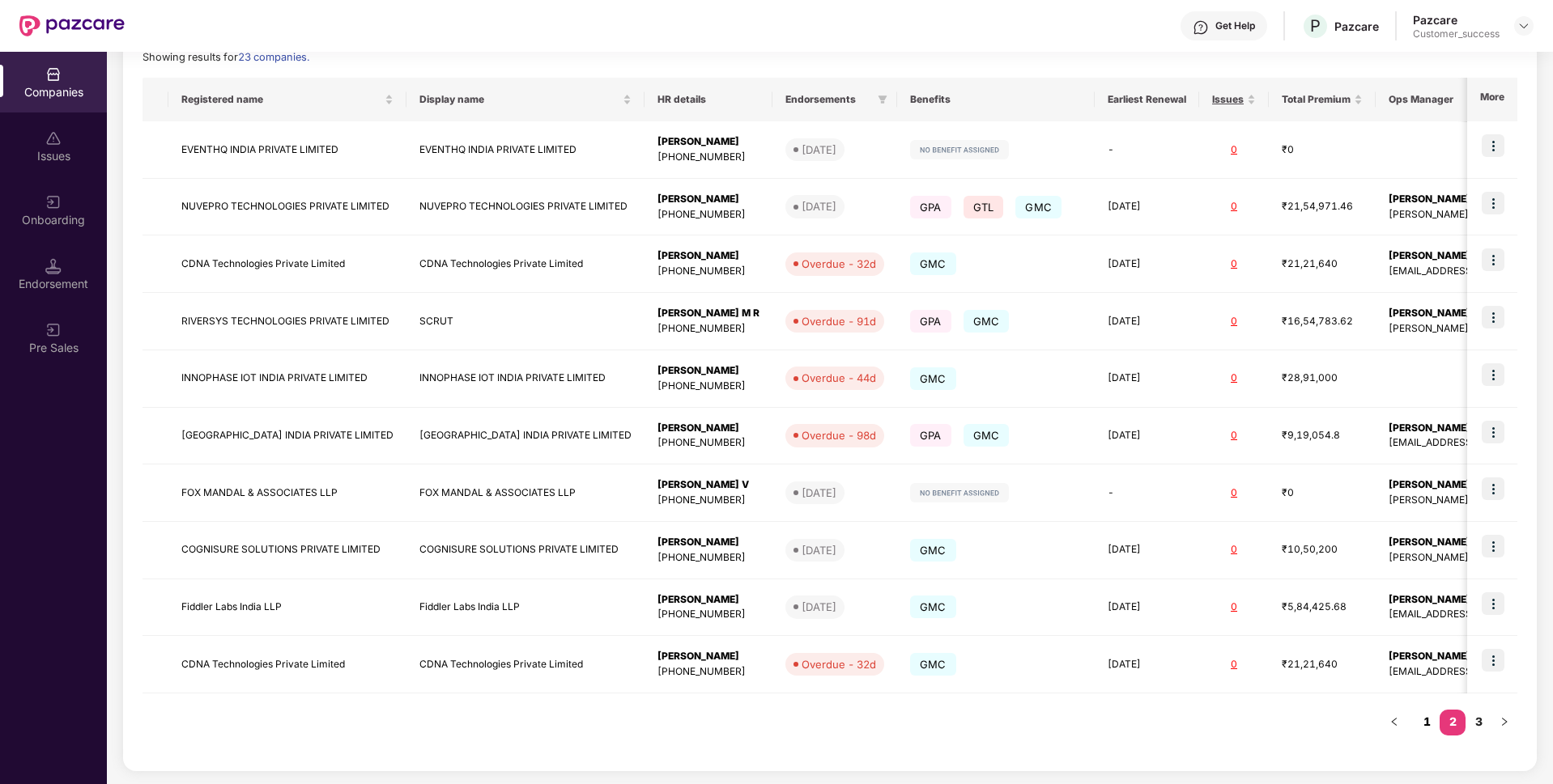
click at [1430, 730] on link "1" at bounding box center [1426, 722] width 26 height 24
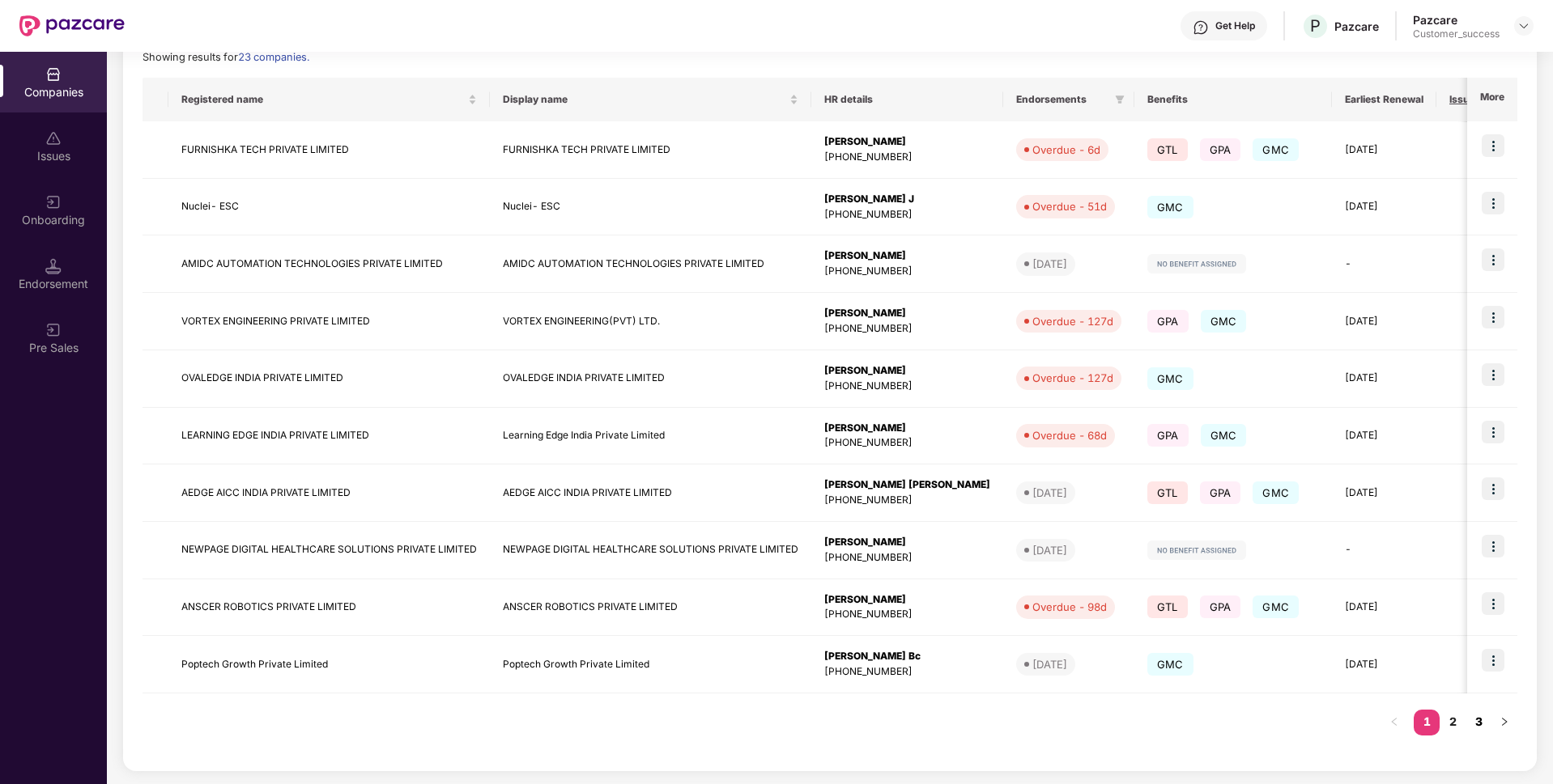
click at [1481, 724] on link "3" at bounding box center [1478, 722] width 26 height 24
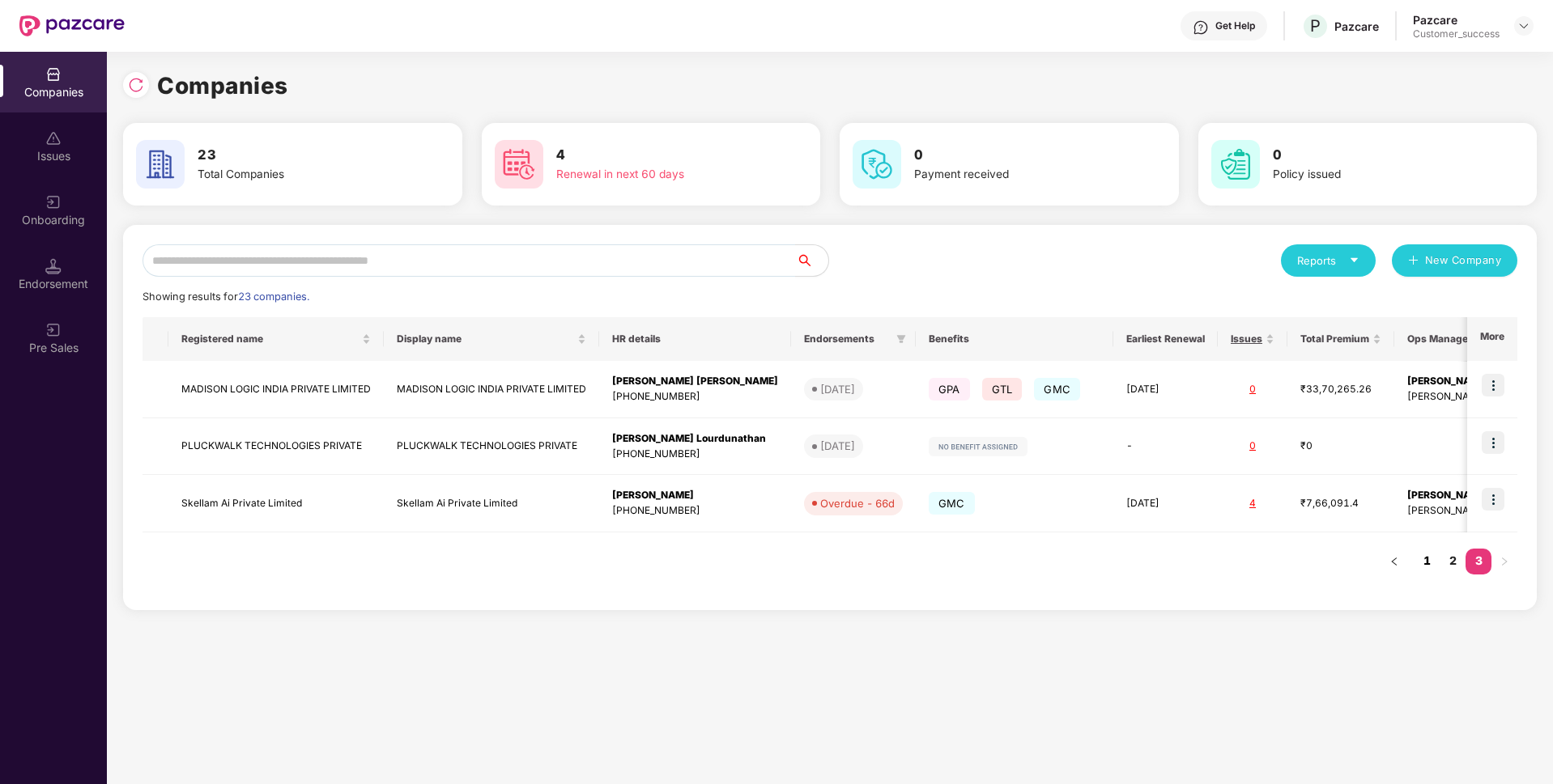
click at [1421, 565] on link "1" at bounding box center [1426, 560] width 26 height 24
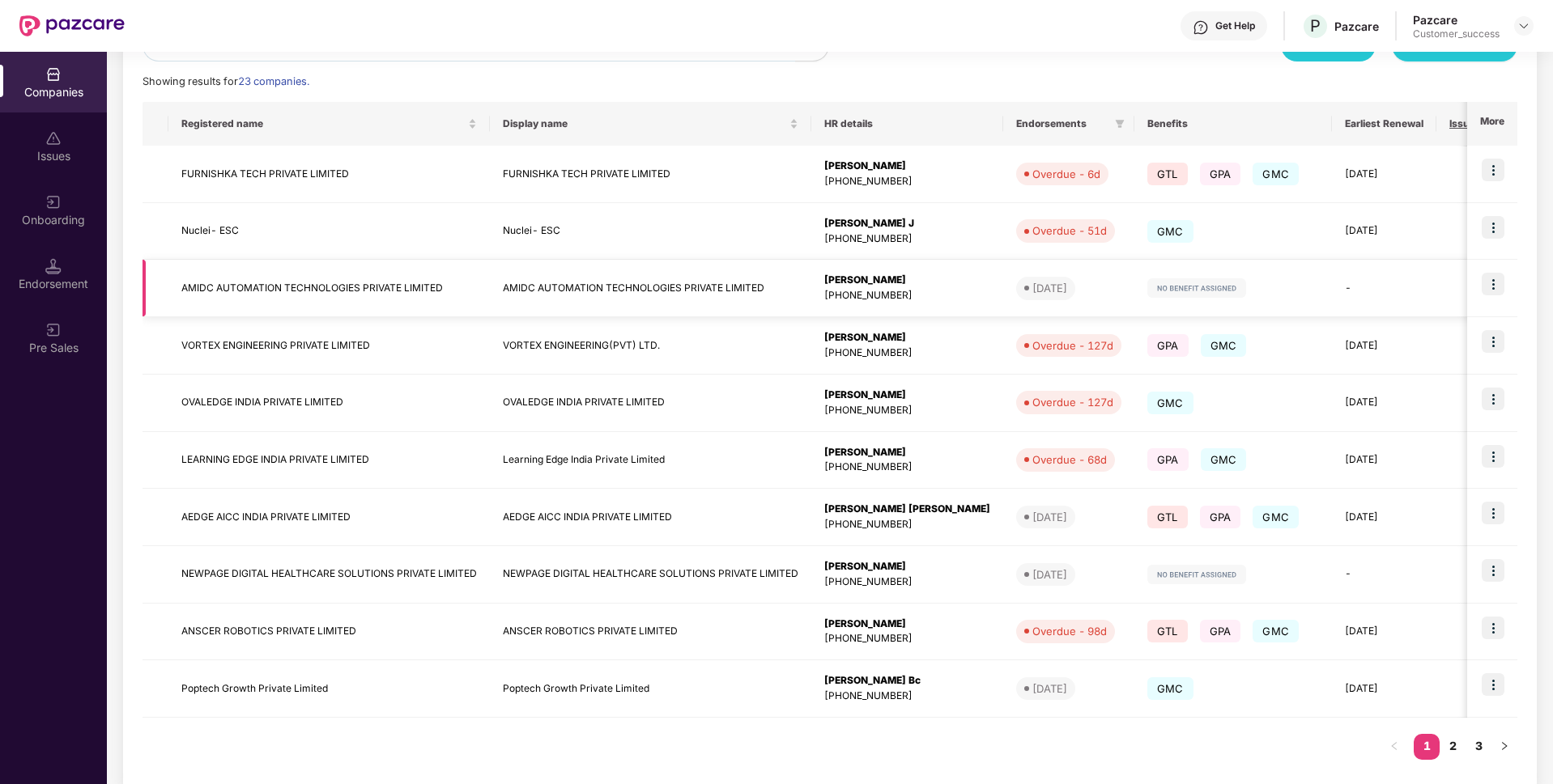
scroll to position [240, 0]
